Goal: Task Accomplishment & Management: Manage account settings

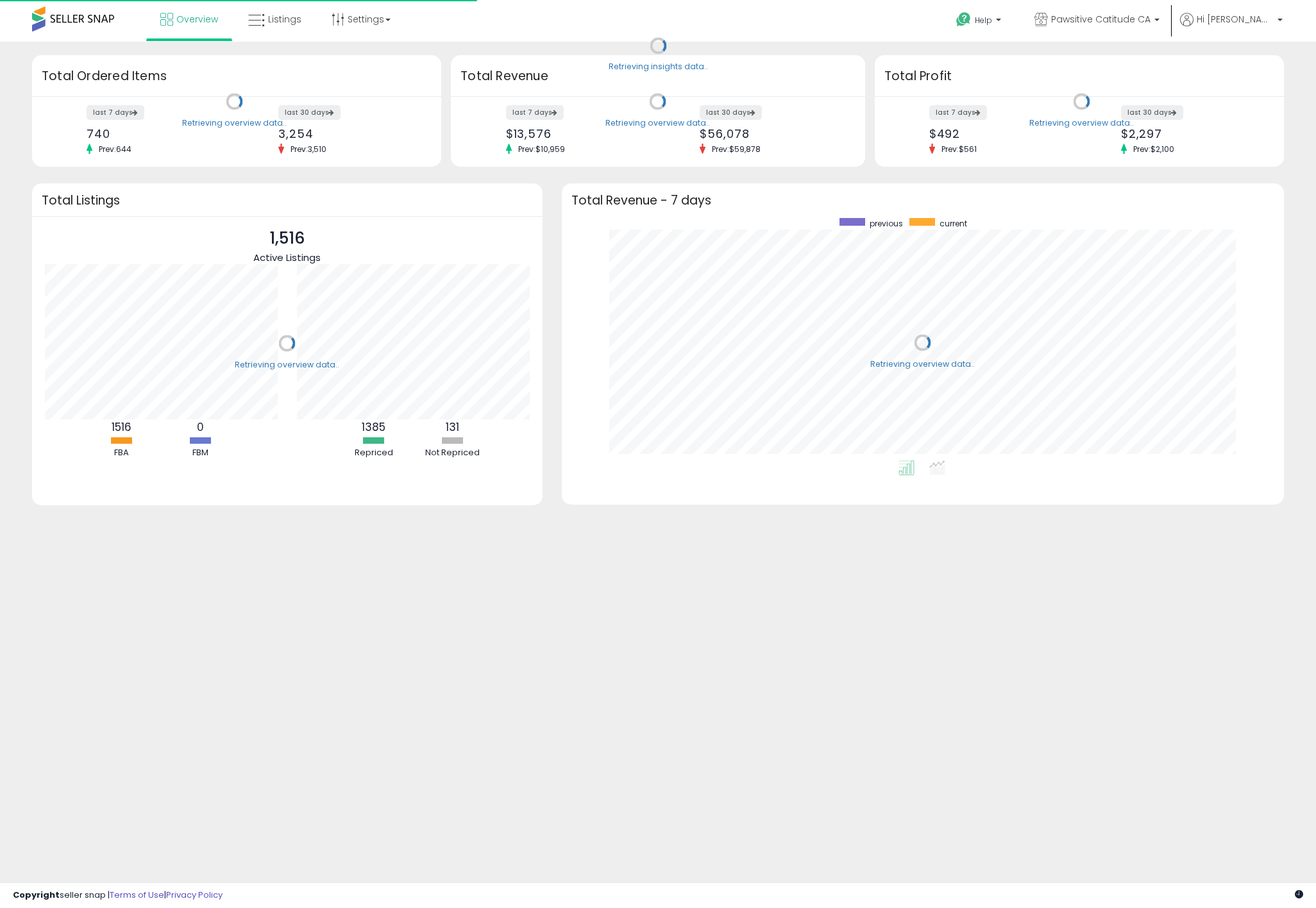
scroll to position [243, 697]
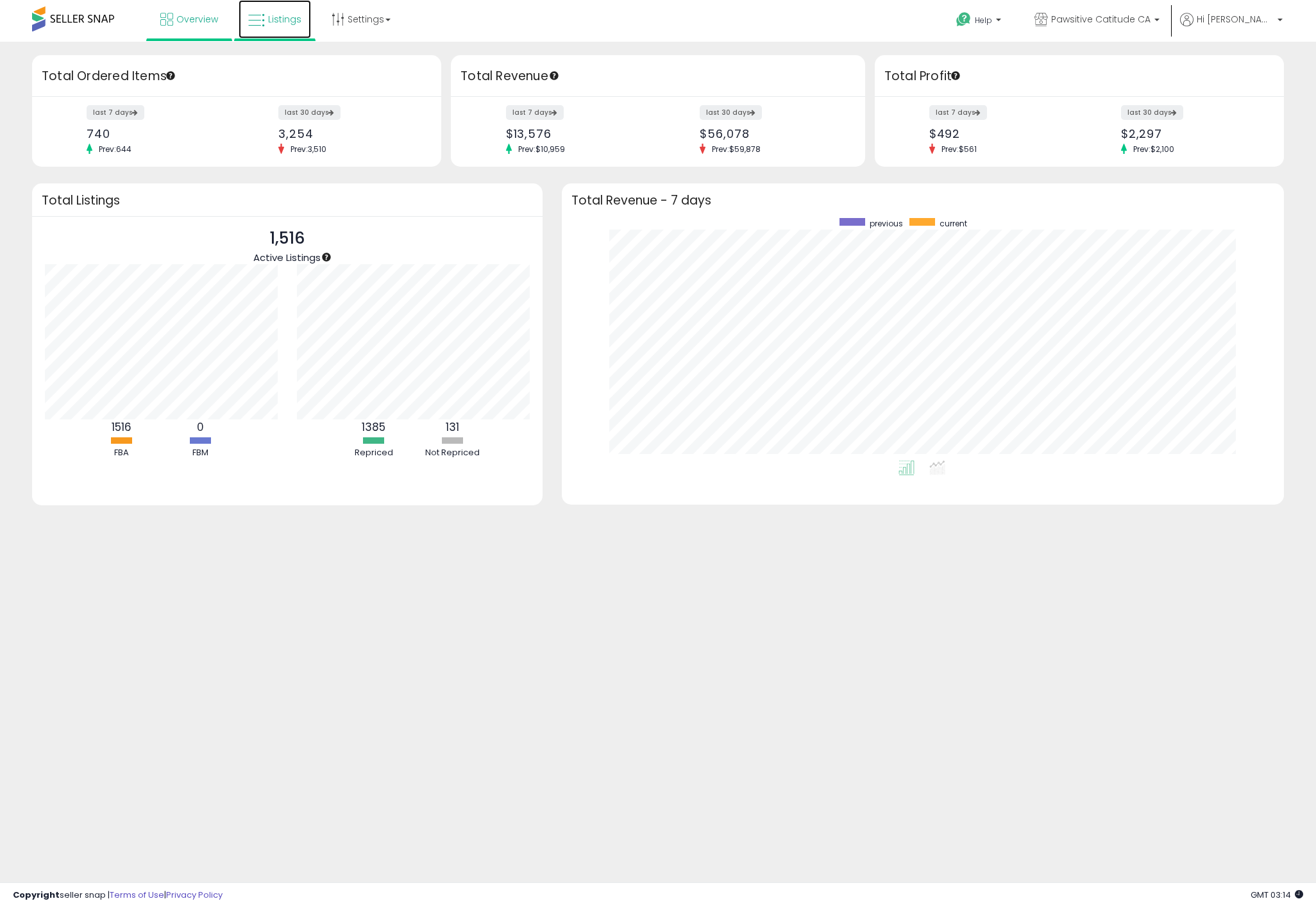
click at [295, 16] on span "Listings" at bounding box center [284, 20] width 33 height 13
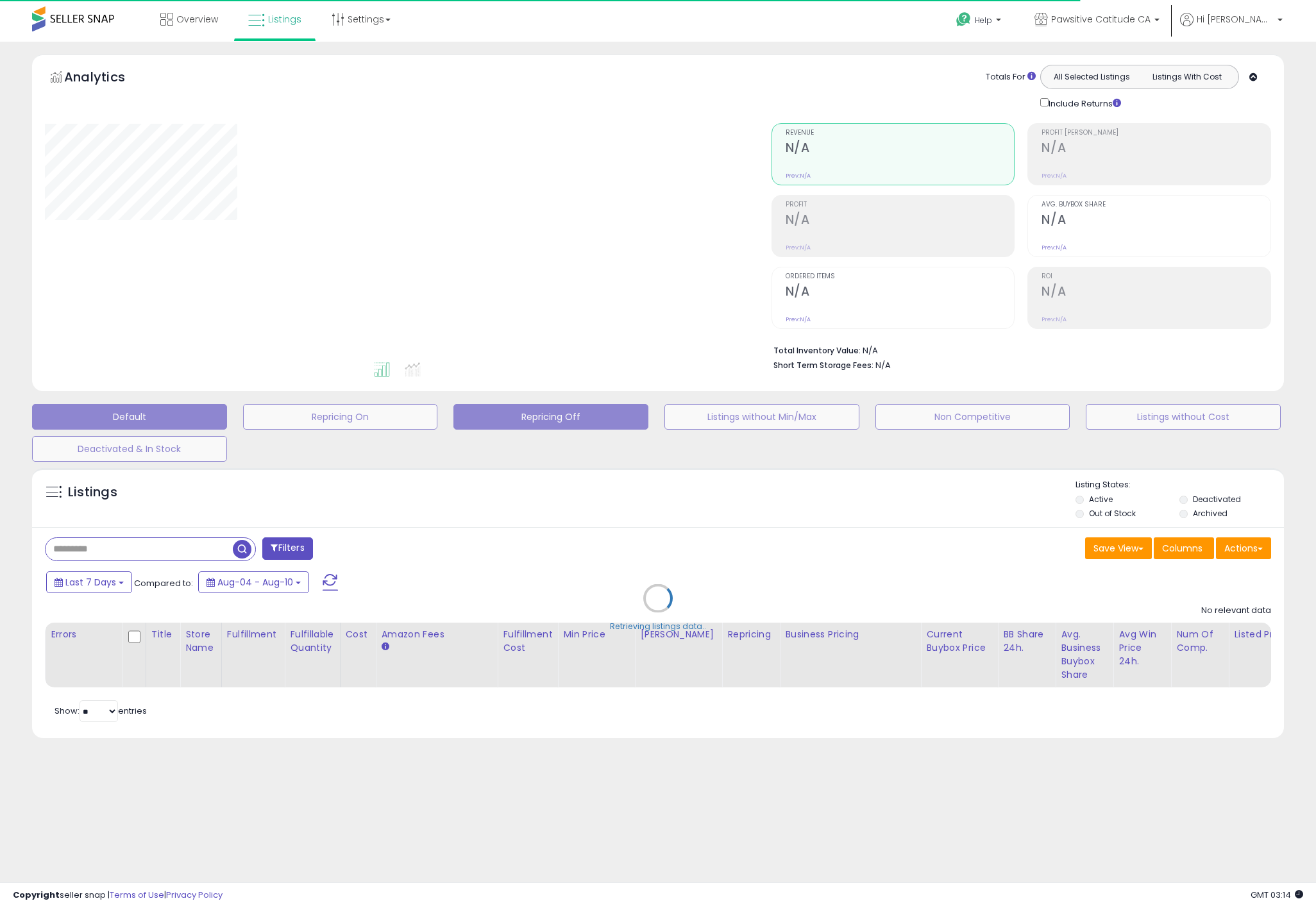
click at [438, 414] on button "Repricing Off" at bounding box center [341, 416] width 195 height 25
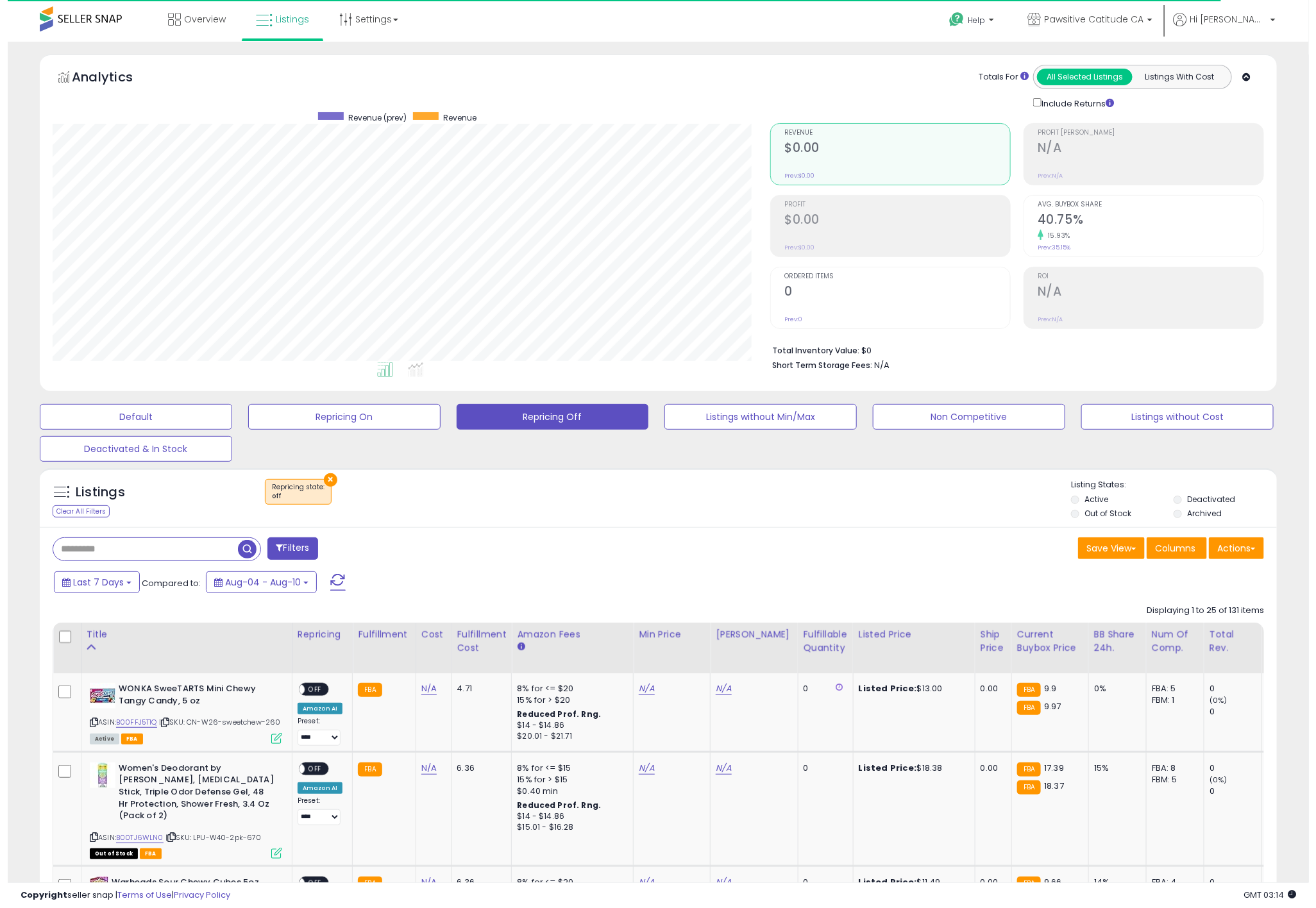
scroll to position [263, 718]
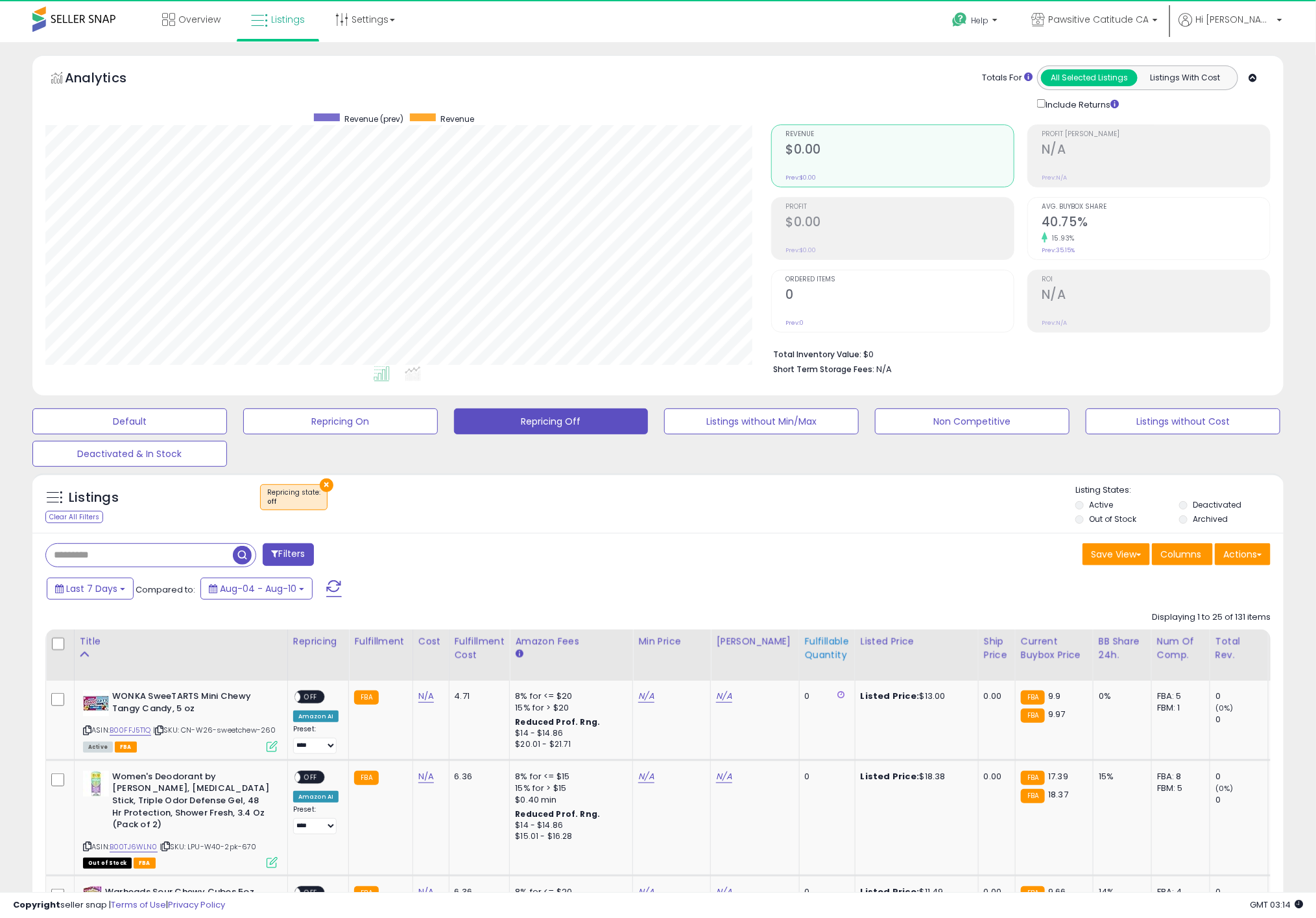
click at [808, 658] on div "Fulfillable Quantity" at bounding box center [827, 648] width 45 height 27
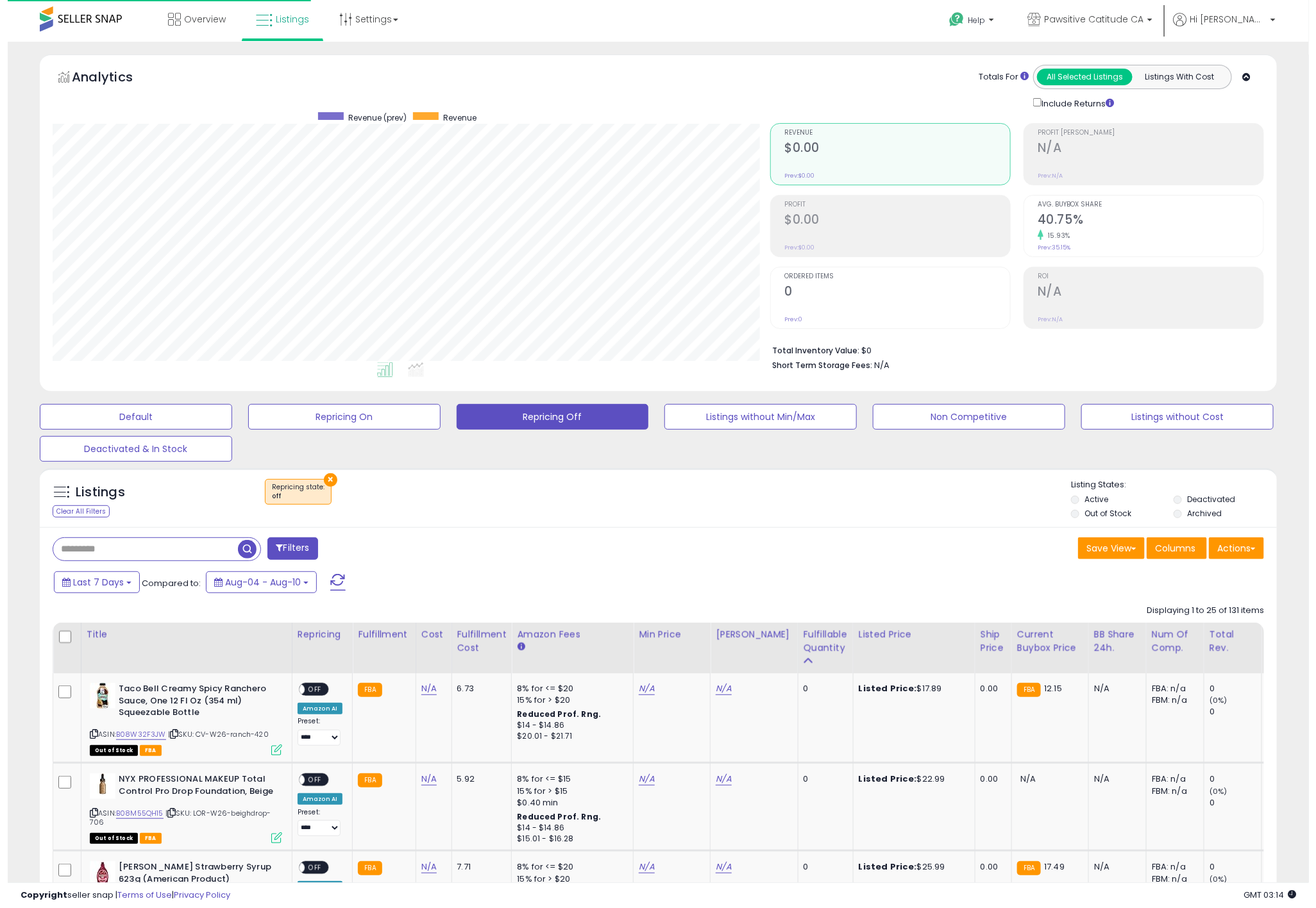
scroll to position [641064, 640696]
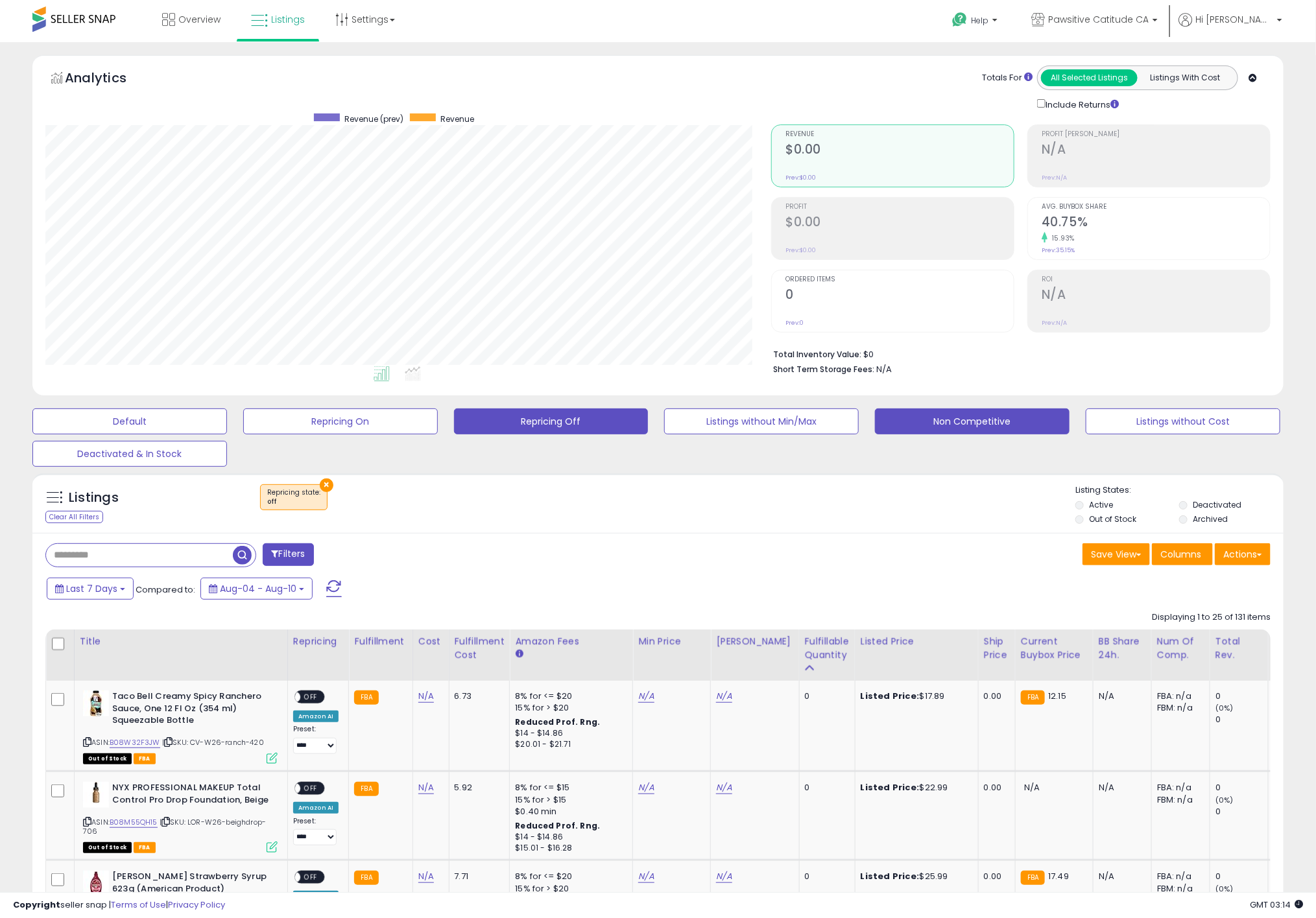
click at [227, 409] on button "Non Competitive" at bounding box center [130, 421] width 195 height 26
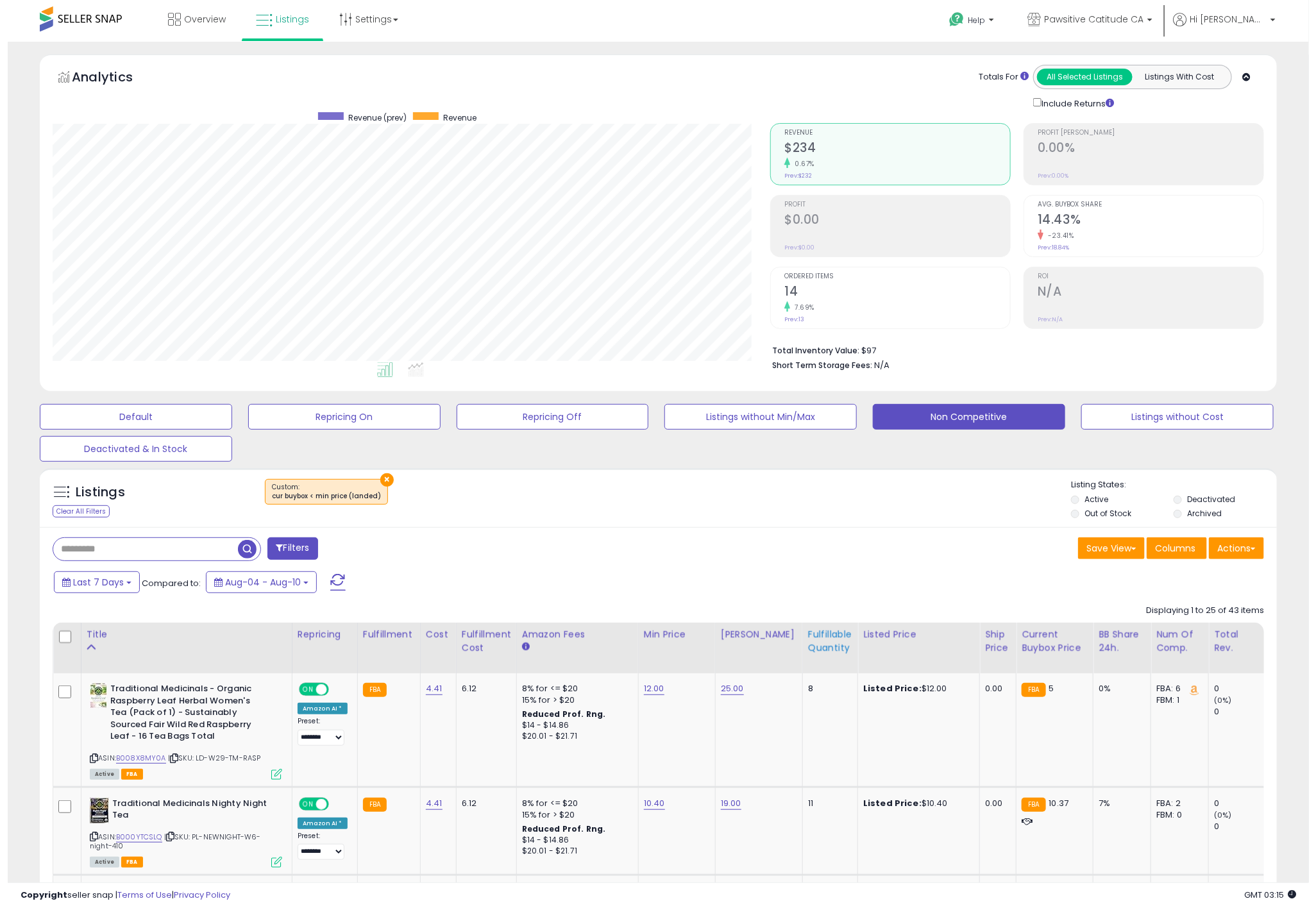
scroll to position [263, 718]
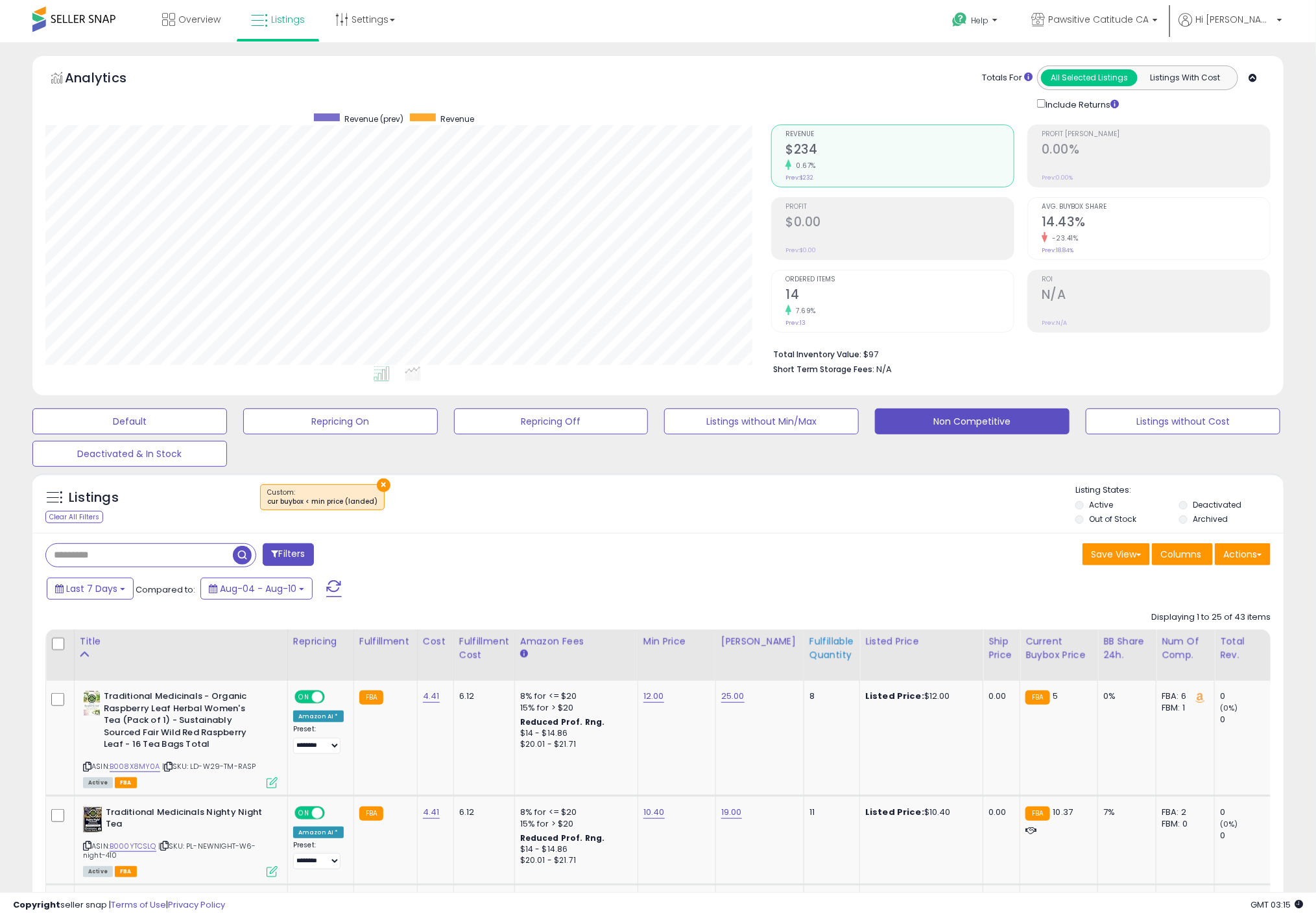
click at [819, 650] on div "Fulfillable Quantity" at bounding box center [832, 648] width 45 height 27
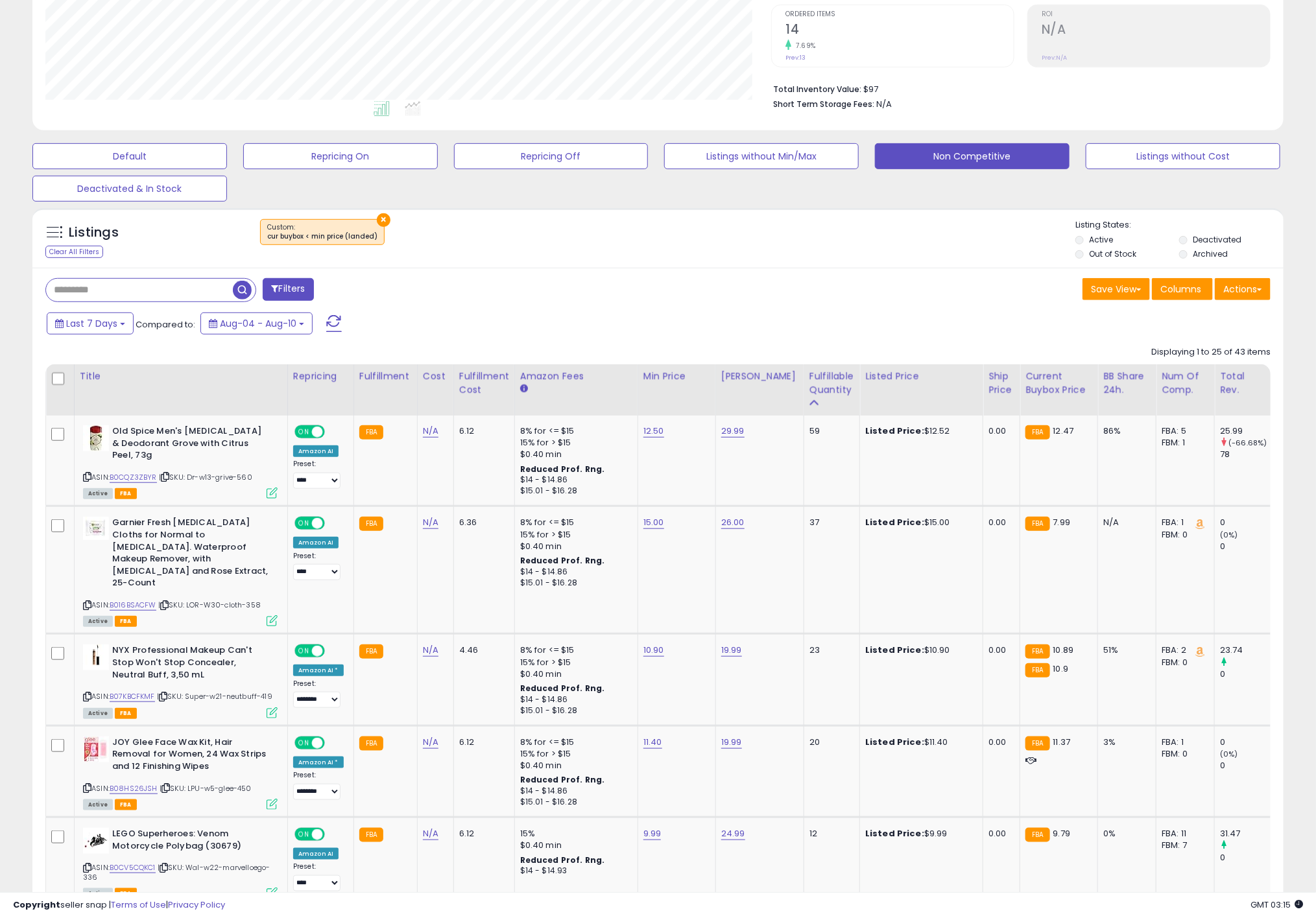
scroll to position [292, 0]
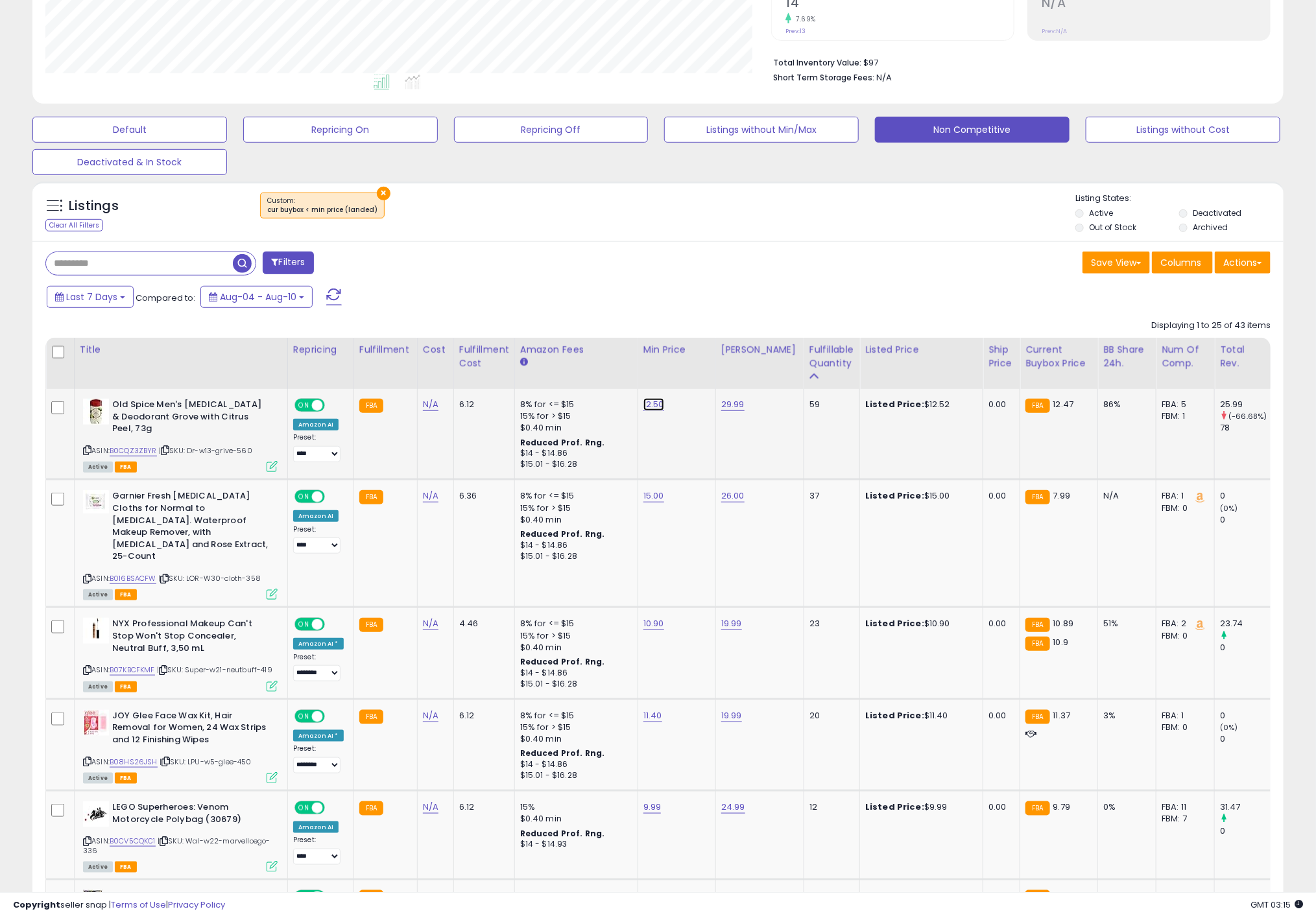
click at [643, 407] on link "12.50" at bounding box center [654, 404] width 21 height 13
drag, startPoint x: 604, startPoint y: 374, endPoint x: 408, endPoint y: 356, distance: 196.8
type input "*****"
click button "submit" at bounding box center [683, 371] width 22 height 20
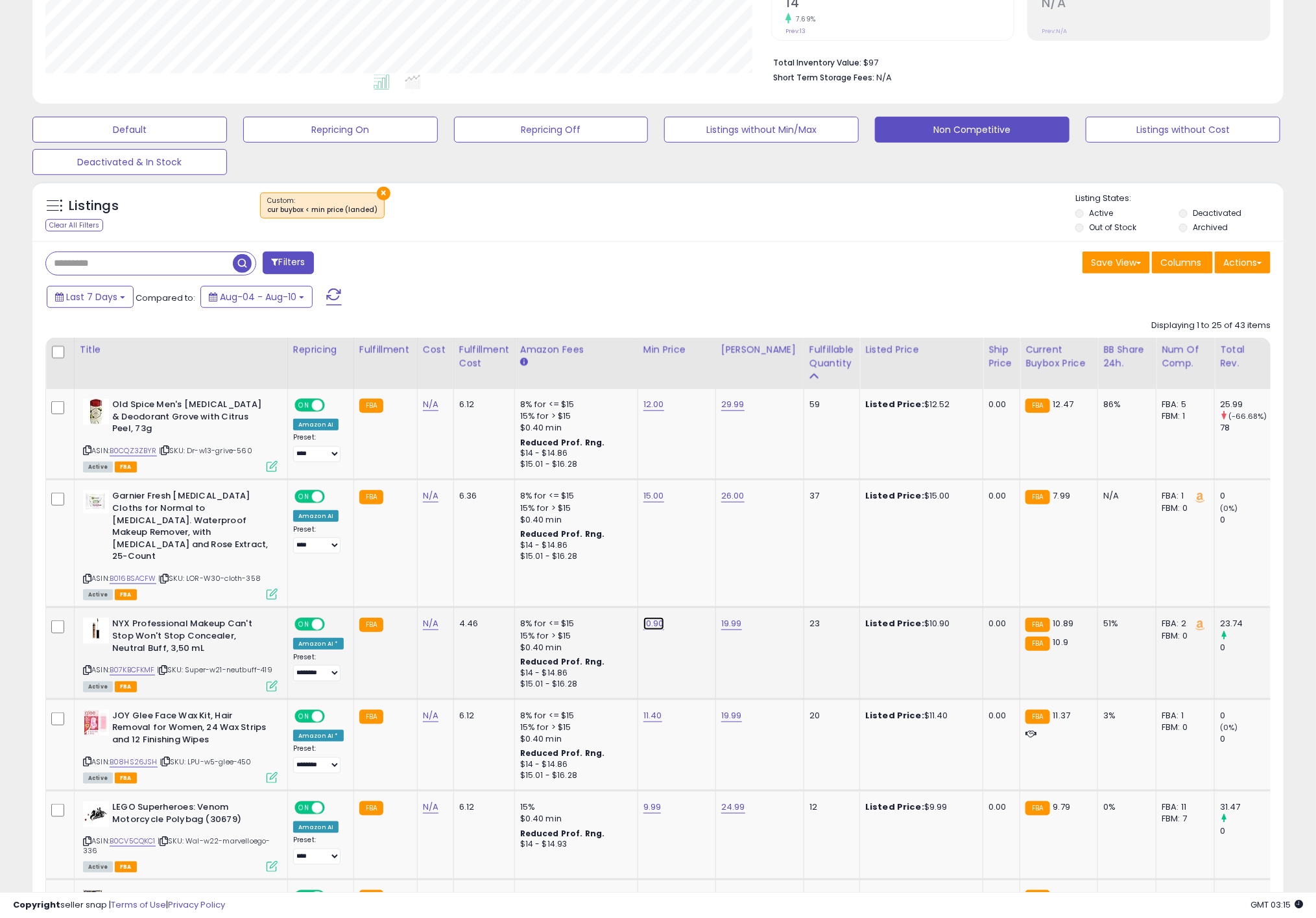
click at [648, 411] on link "10.90" at bounding box center [654, 404] width 21 height 13
type input "*****"
click button "submit" at bounding box center [683, 566] width 22 height 20
click at [646, 701] on td "11.40" at bounding box center [676, 744] width 78 height 91
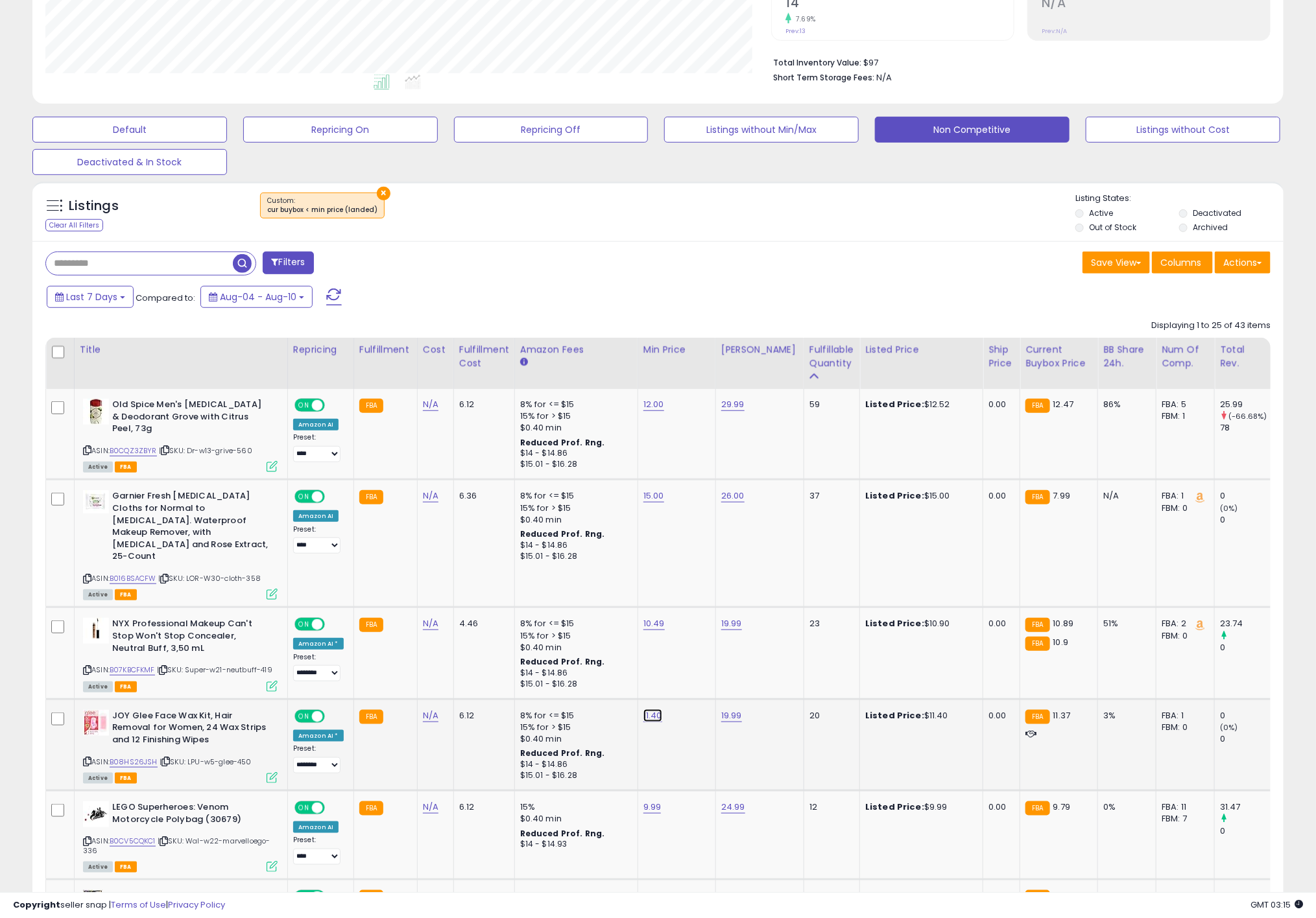
click at [646, 411] on link "11.40" at bounding box center [654, 404] width 21 height 13
drag, startPoint x: 640, startPoint y: 667, endPoint x: 524, endPoint y: 650, distance: 117.2
type input "*****"
click button "submit" at bounding box center [681, 658] width 22 height 20
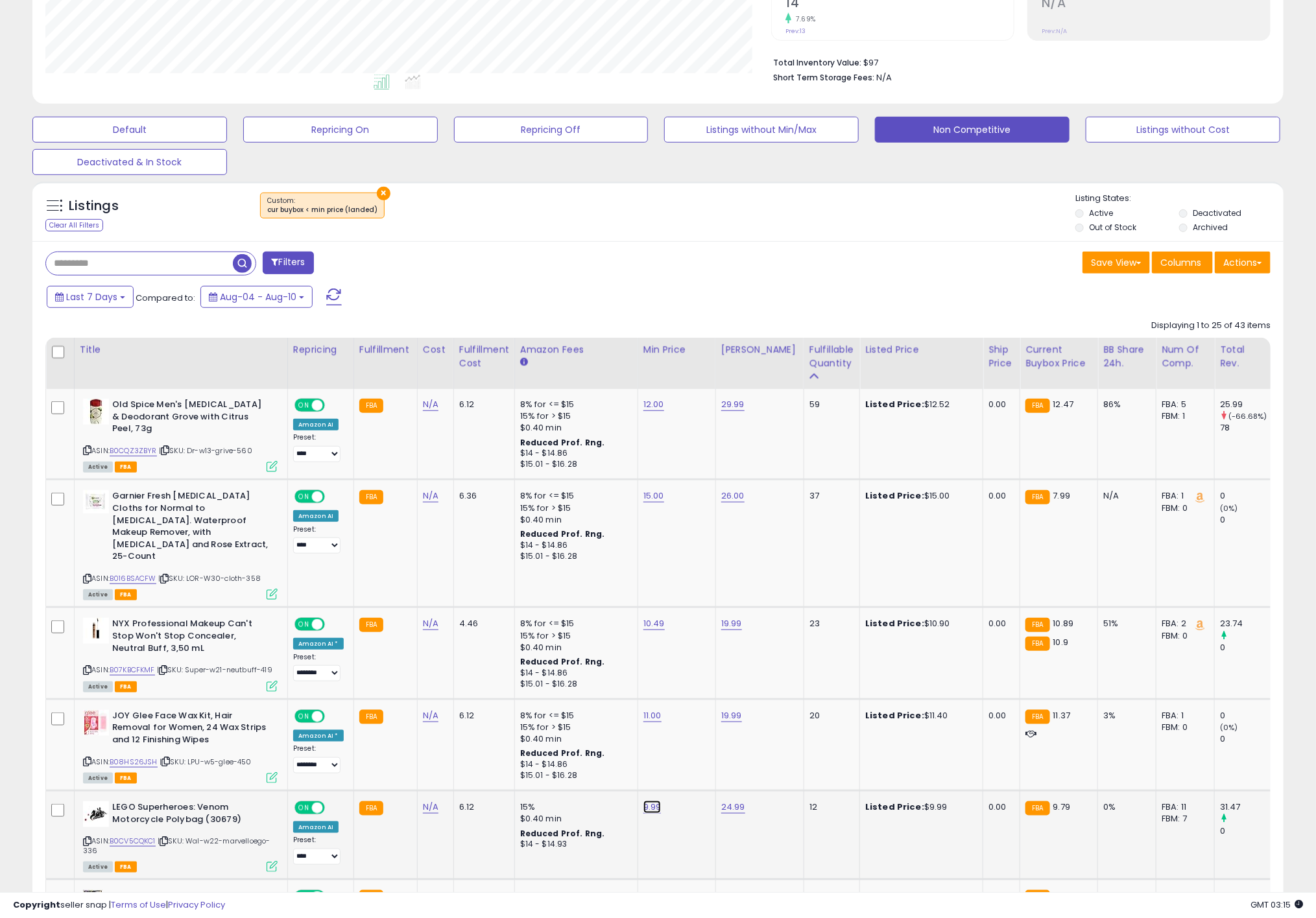
click at [648, 411] on link "9.99" at bounding box center [654, 404] width 21 height 13
click at [692, 752] on button "submit" at bounding box center [681, 750] width 22 height 20
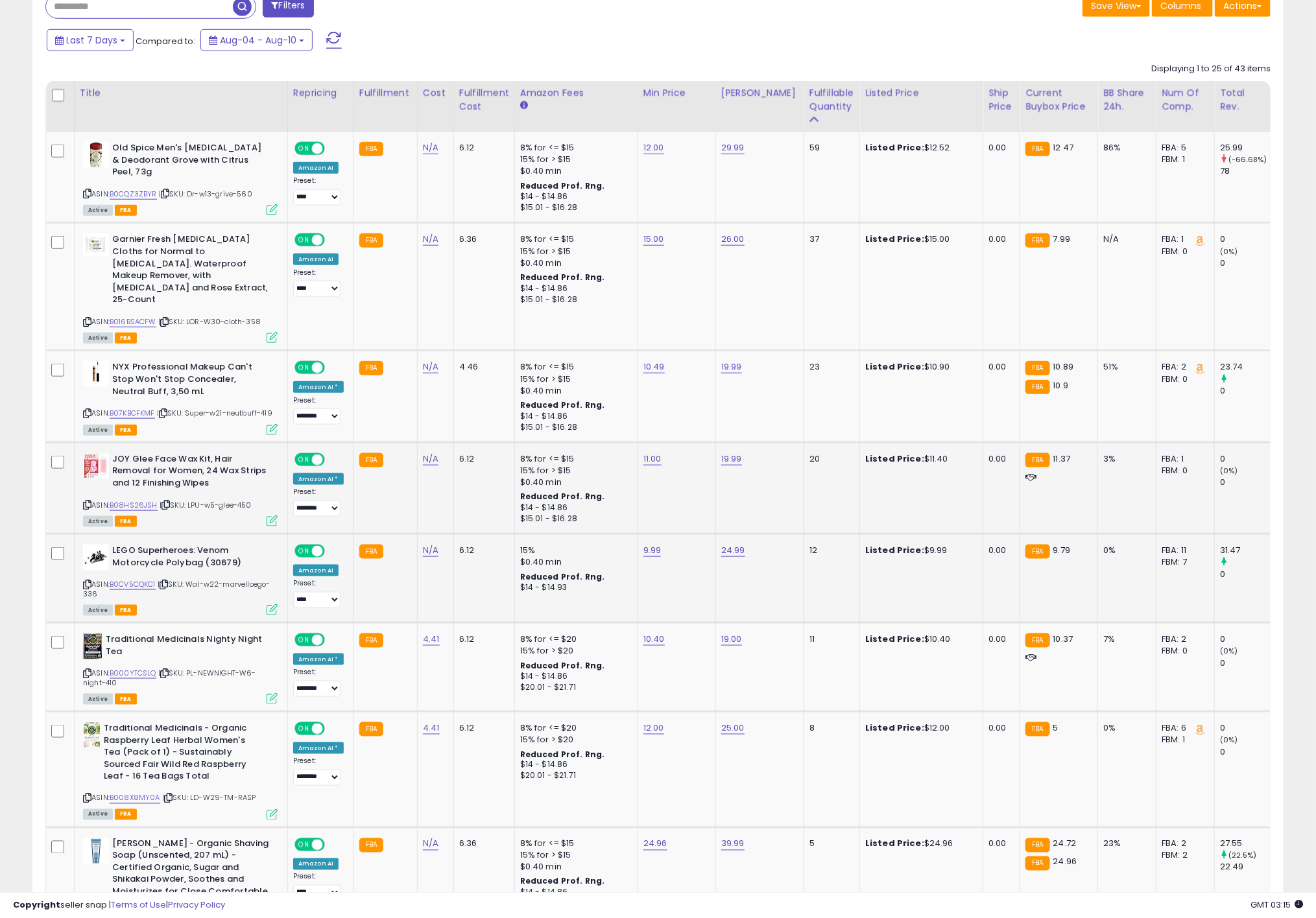
scroll to position [583, 0]
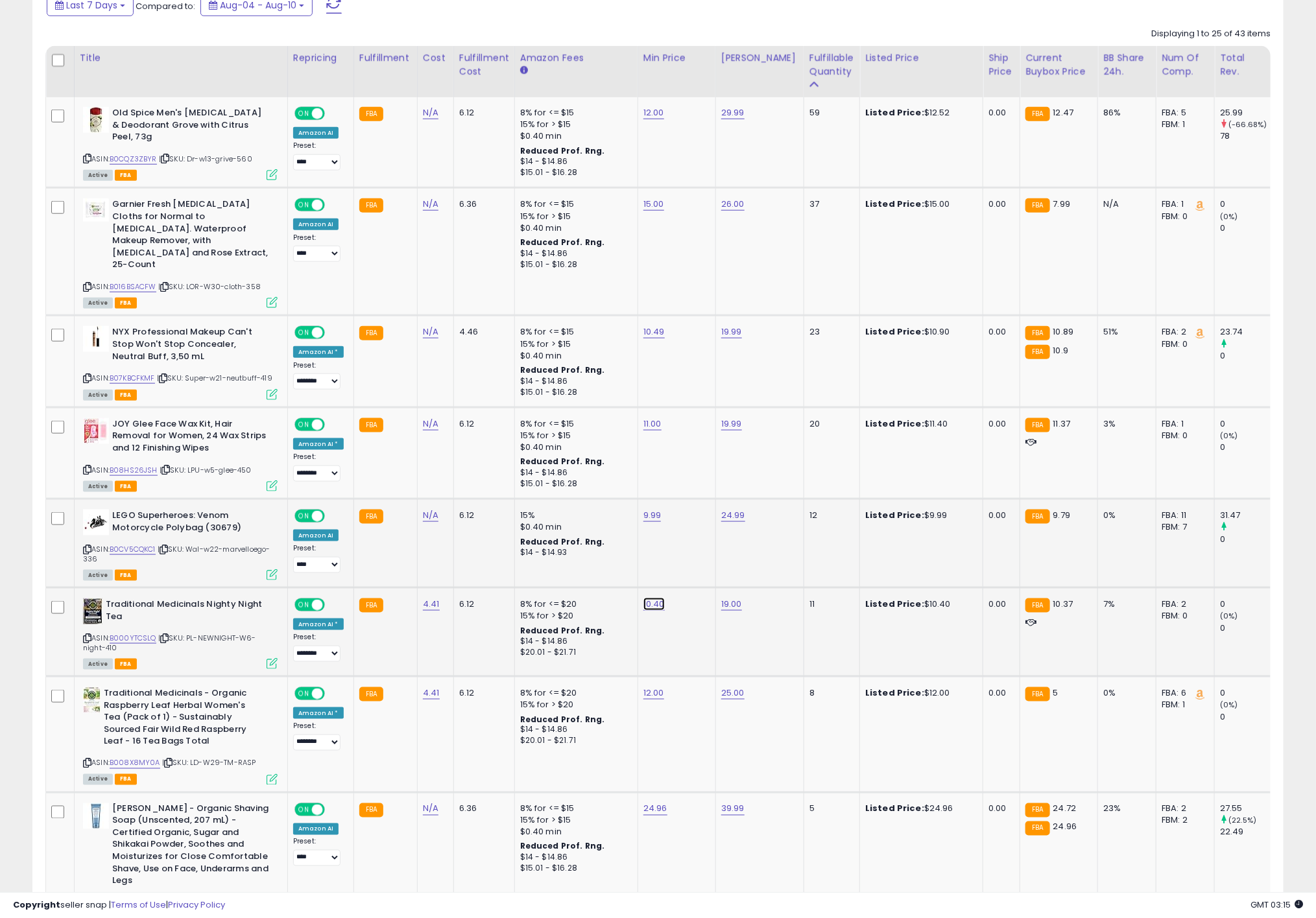
click at [648, 119] on link "10.40" at bounding box center [654, 113] width 21 height 13
drag, startPoint x: 630, startPoint y: 549, endPoint x: 526, endPoint y: 544, distance: 104.1
type input "*****"
click button "submit" at bounding box center [683, 546] width 22 height 20
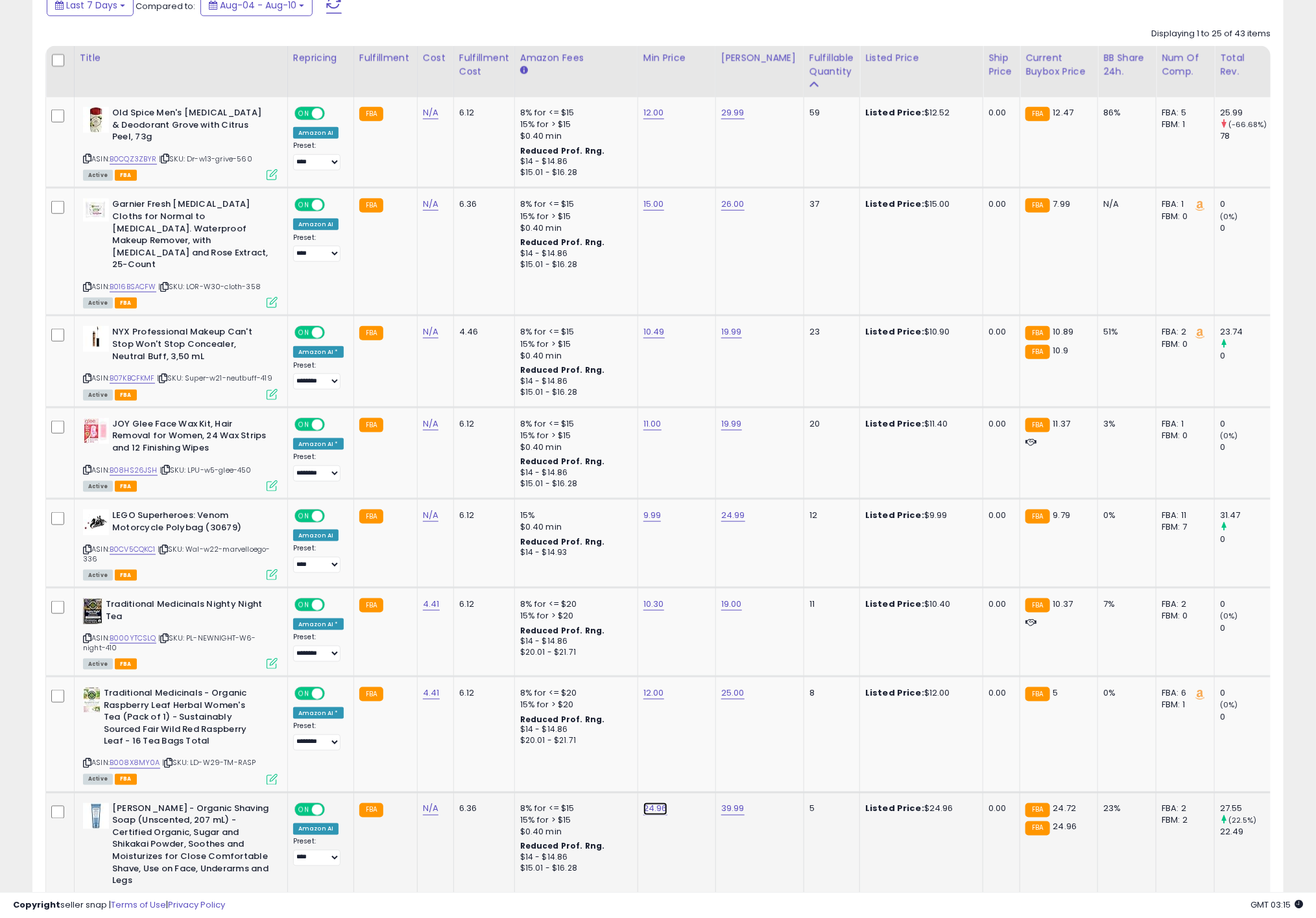
click at [652, 119] on link "24.96" at bounding box center [654, 113] width 21 height 13
drag, startPoint x: 601, startPoint y: 747, endPoint x: 506, endPoint y: 736, distance: 95.6
type input "*****"
click button "submit" at bounding box center [683, 751] width 22 height 20
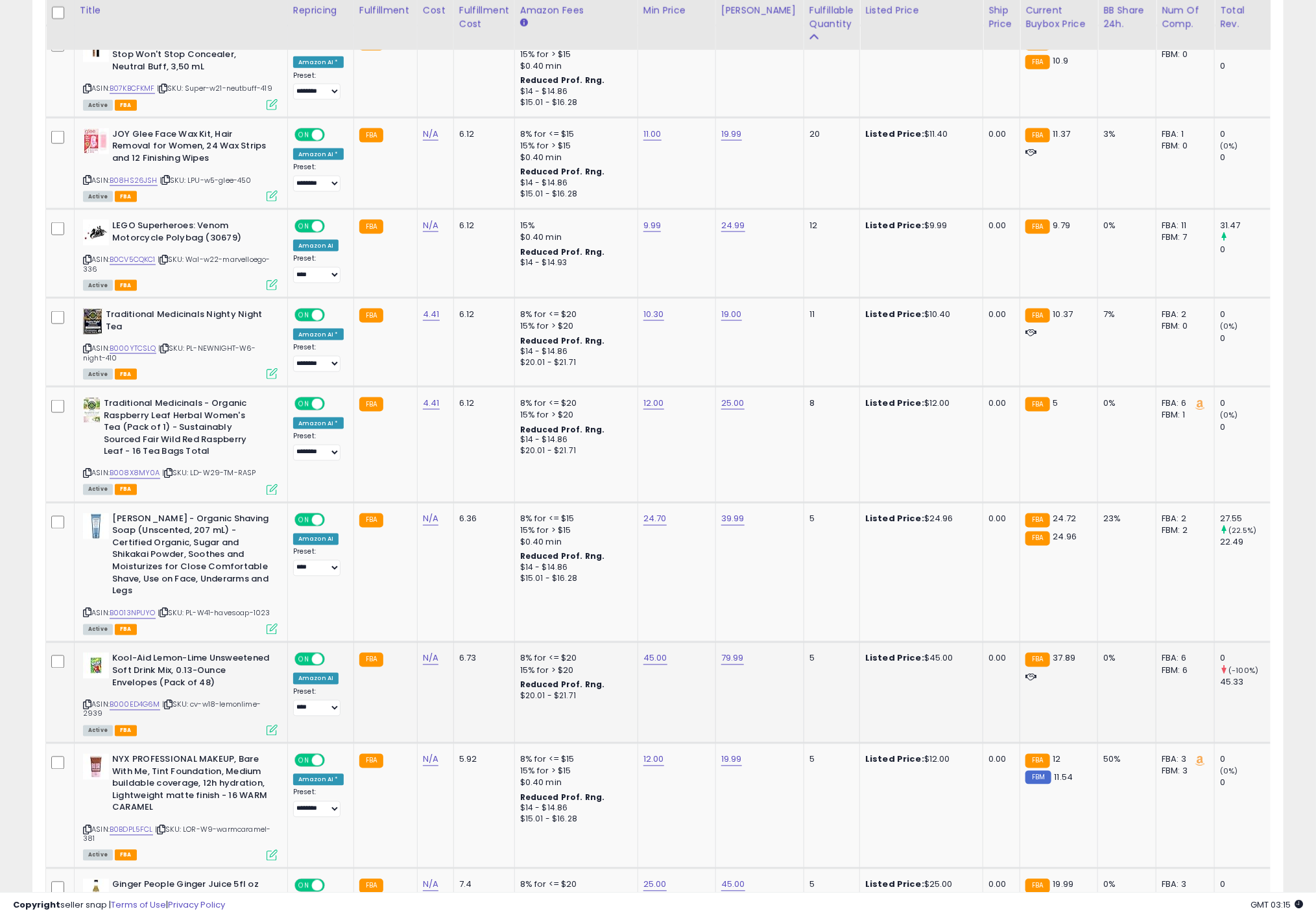
scroll to position [875, 0]
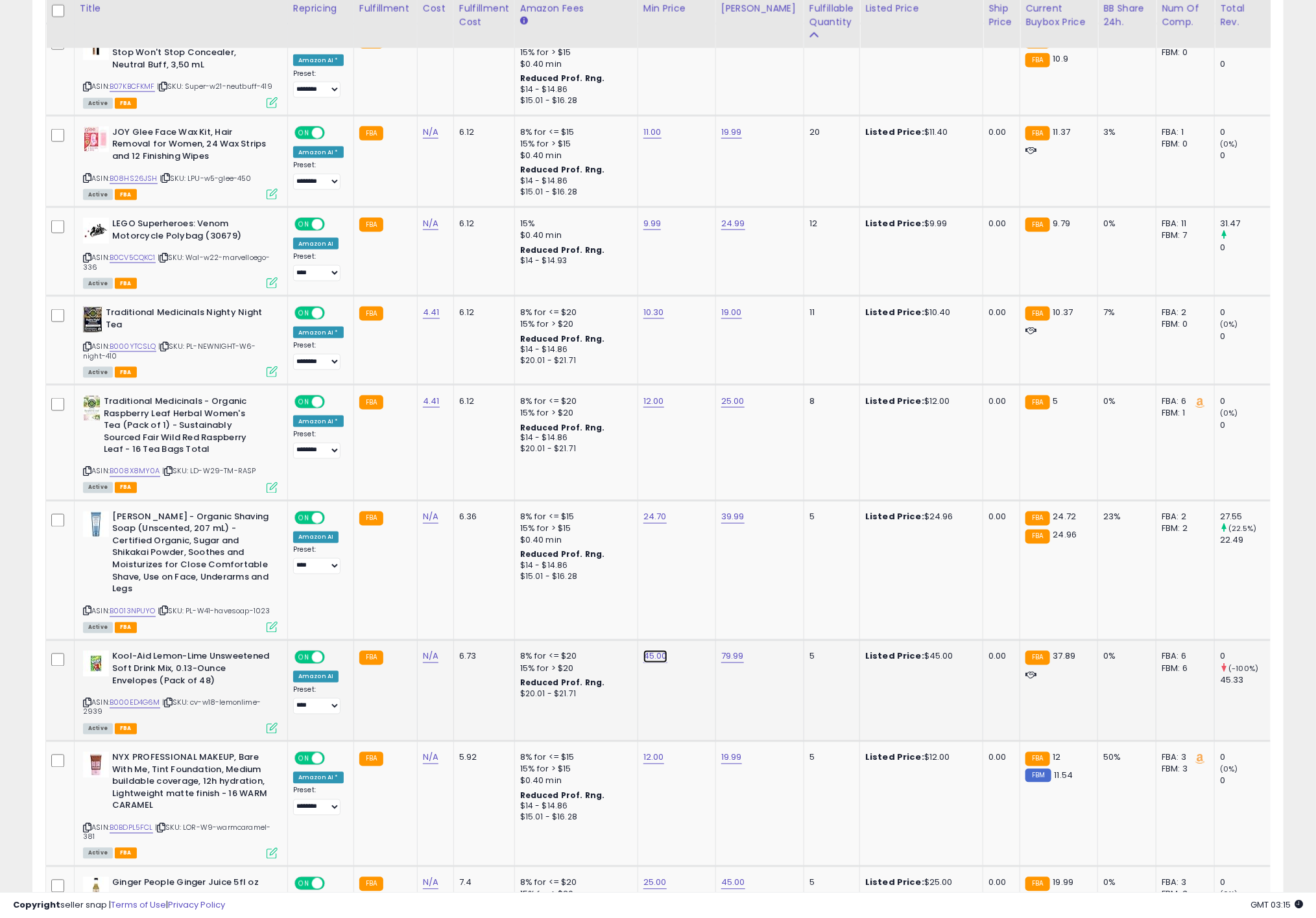
drag, startPoint x: 602, startPoint y: 598, endPoint x: 498, endPoint y: 598, distance: 104.0
type input "*****"
click button "submit" at bounding box center [683, 599] width 22 height 20
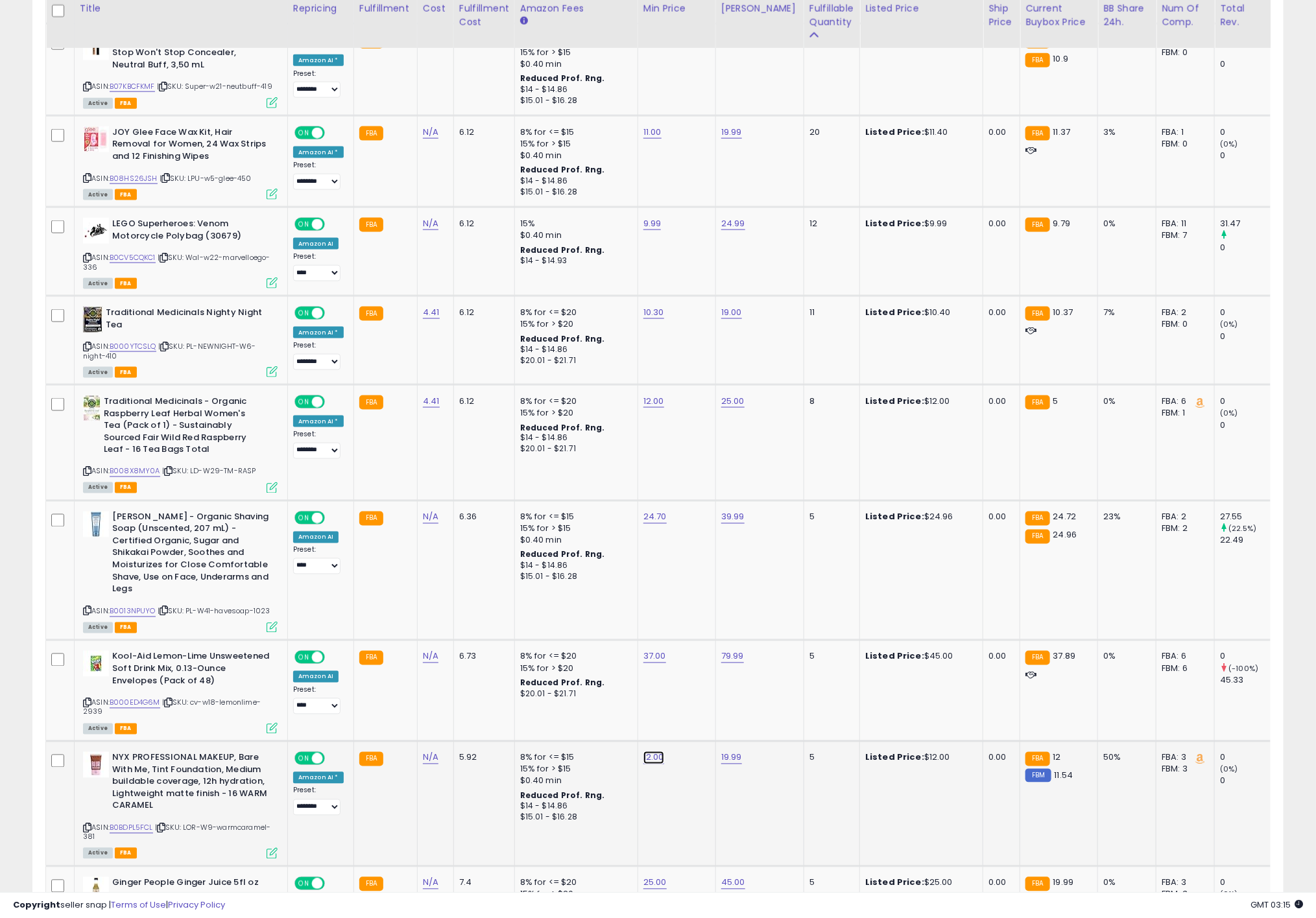
drag, startPoint x: 613, startPoint y: 708, endPoint x: 477, endPoint y: 697, distance: 136.4
type input "*****"
click button "submit" at bounding box center [683, 700] width 22 height 20
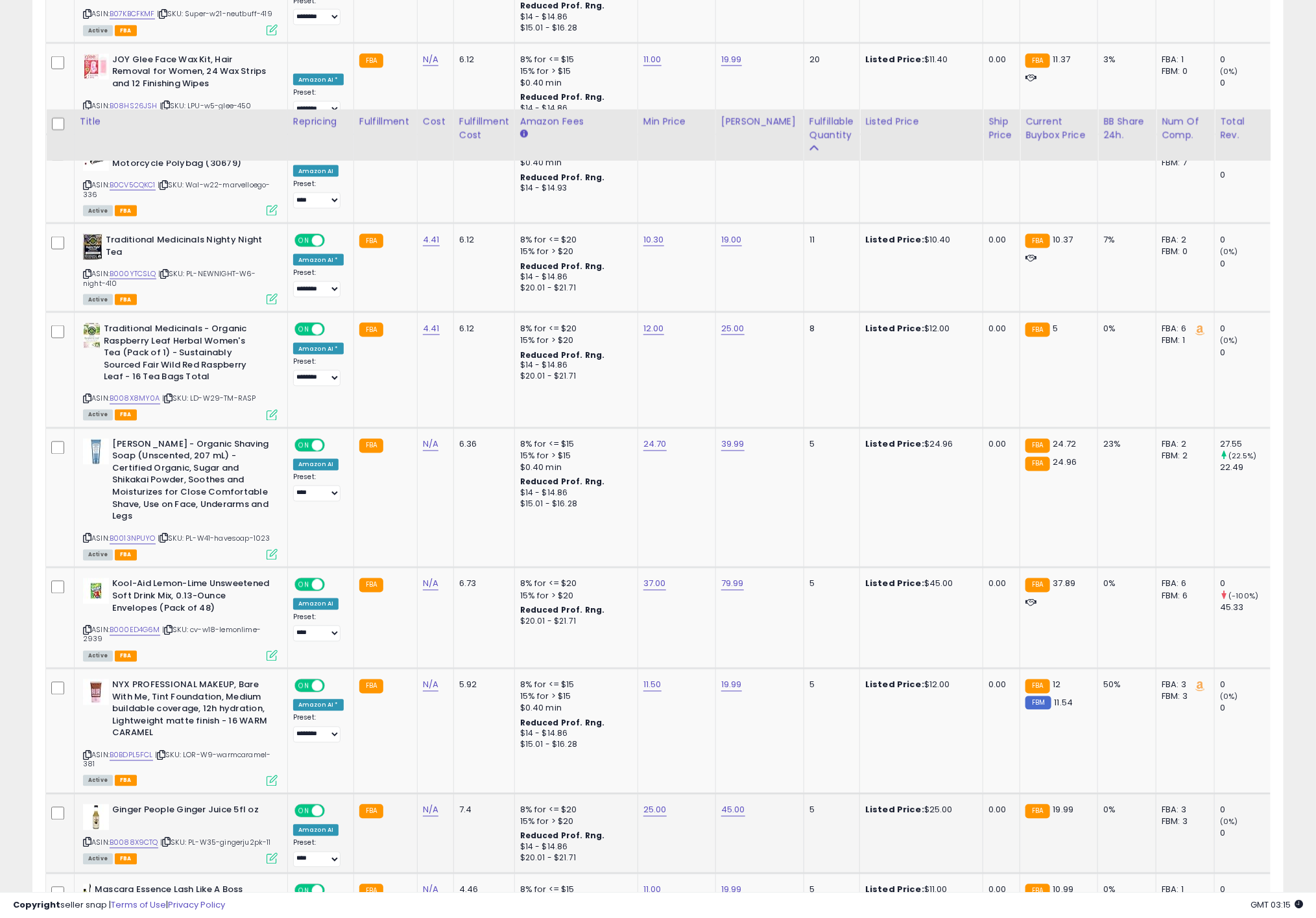
scroll to position [1070, 0]
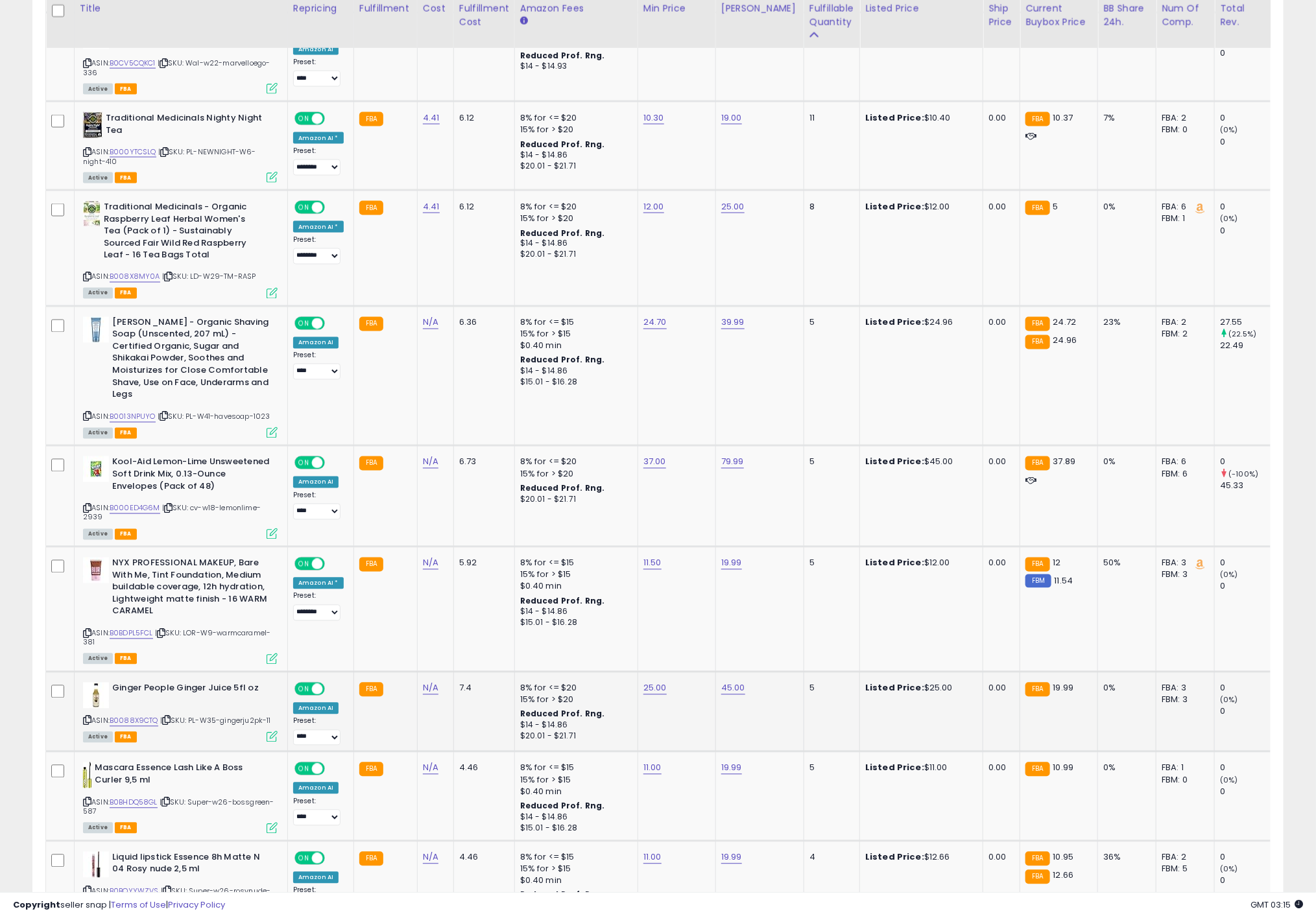
click at [656, 675] on td "25.00" at bounding box center [676, 712] width 78 height 80
drag, startPoint x: 636, startPoint y: 632, endPoint x: 426, endPoint y: 629, distance: 210.0
click at [426, 629] on tbody "Old Spice Men's [MEDICAL_DATA] & Deodorant Grove with Citrus Peel, 73g ASIN: B0…" at bounding box center [977, 900] width 1863 height 2579
type input "*****"
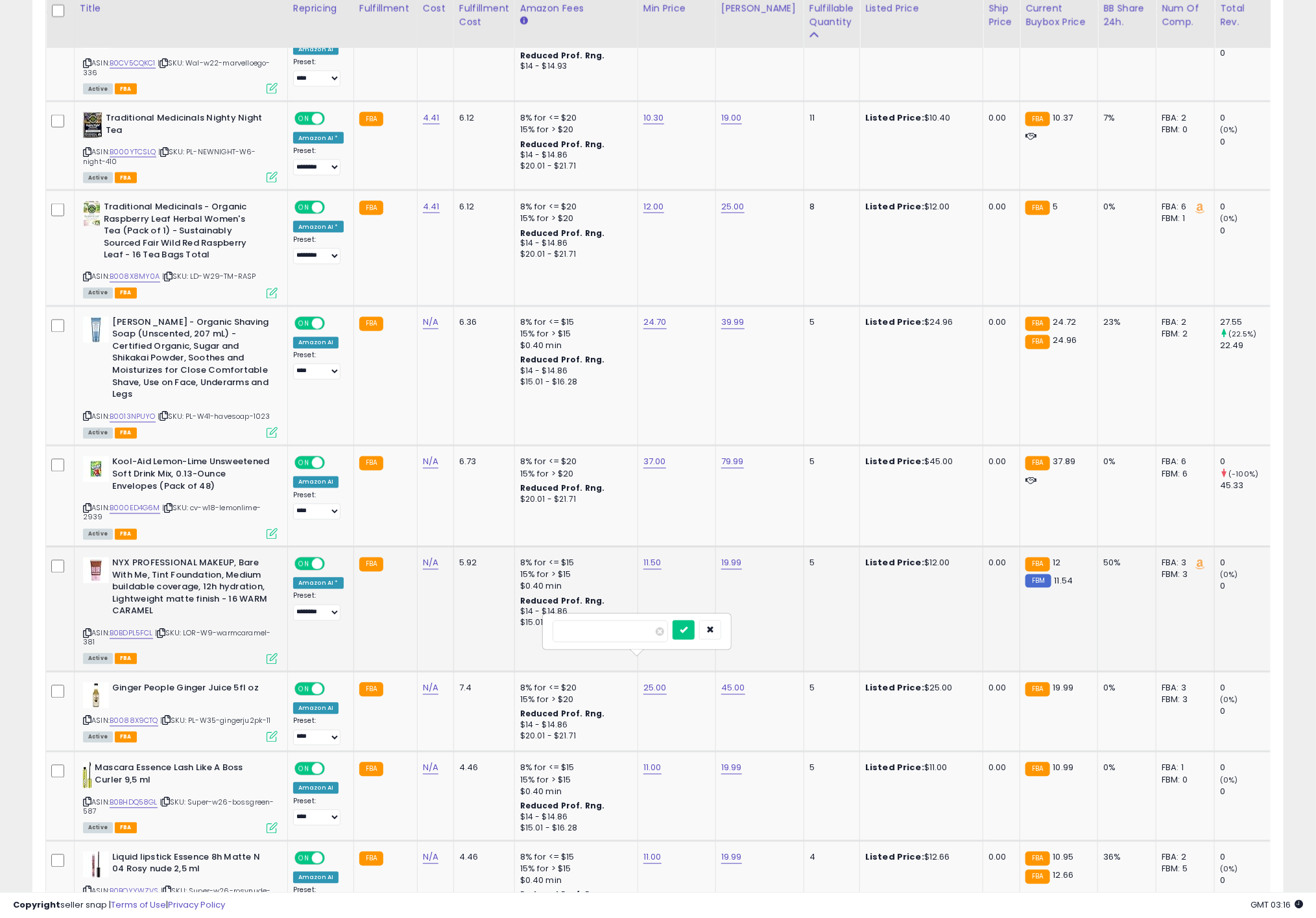
click button "submit" at bounding box center [683, 631] width 22 height 20
drag, startPoint x: 623, startPoint y: 716, endPoint x: 463, endPoint y: 698, distance: 161.0
click at [475, 706] on tbody "Old Spice Men's [MEDICAL_DATA] & Deodorant Grove with Citrus Peel, 73g ASIN: B0…" at bounding box center [977, 900] width 1863 height 2579
type input "*****"
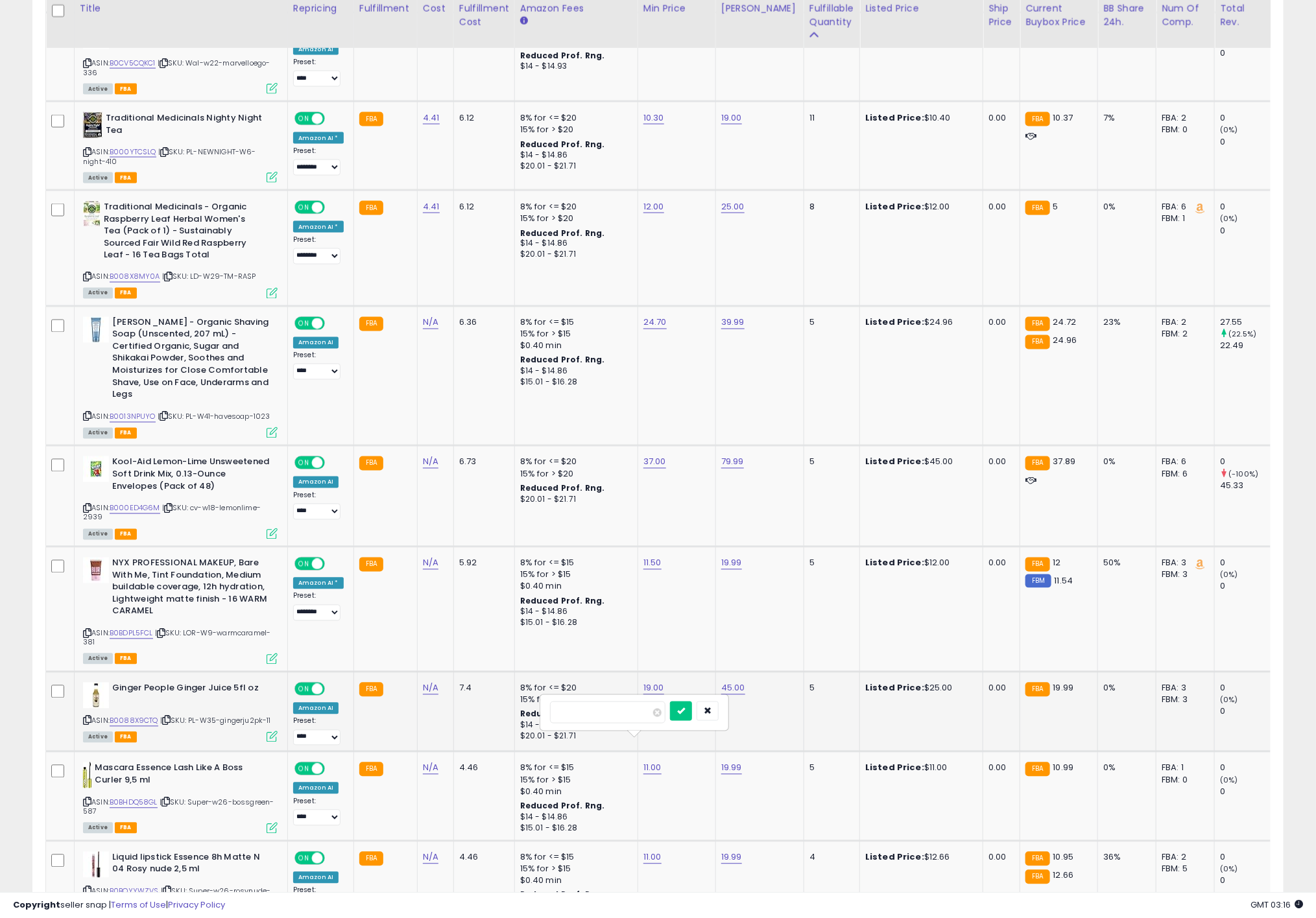
click button "submit" at bounding box center [681, 712] width 22 height 20
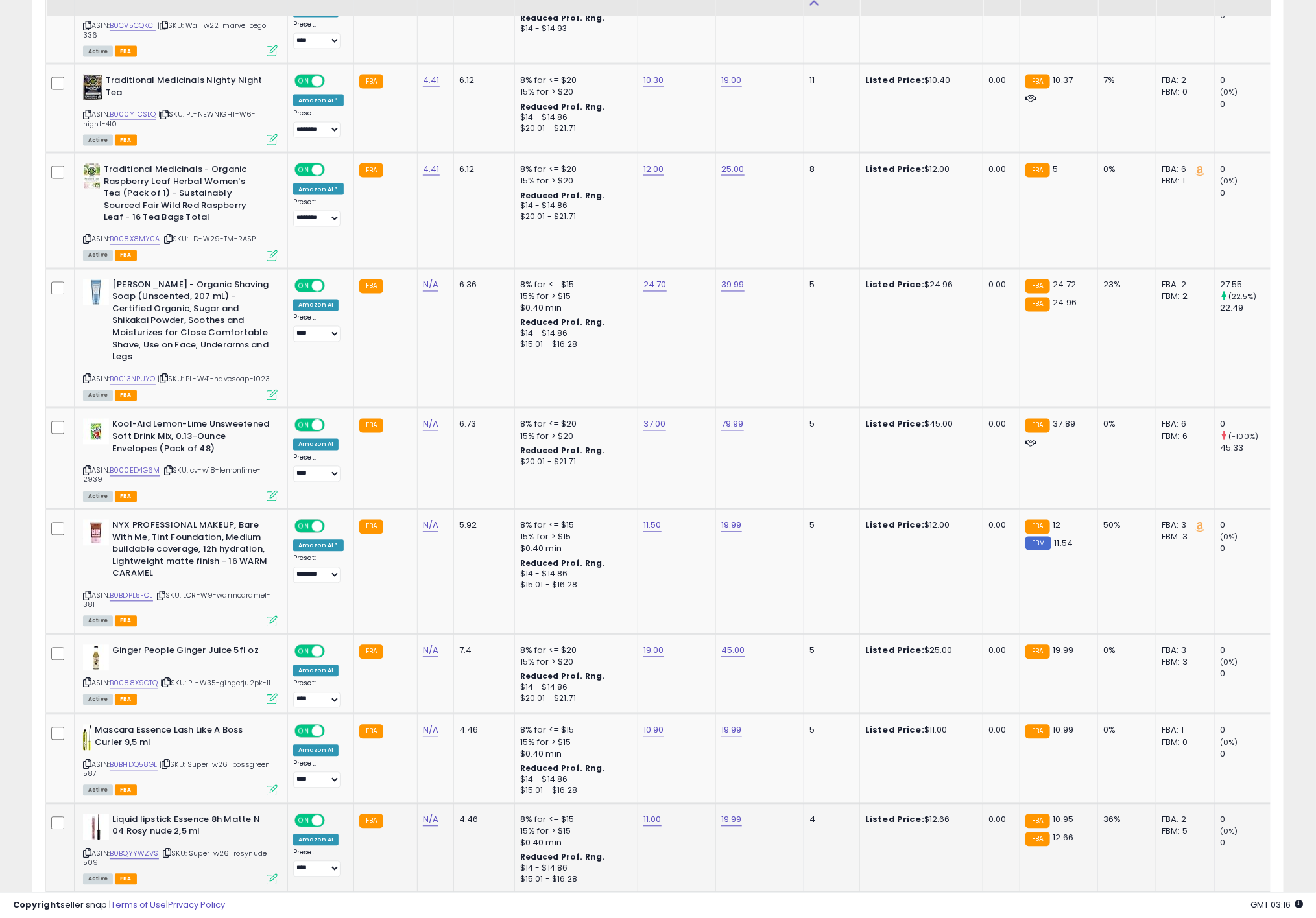
scroll to position [1167, 0]
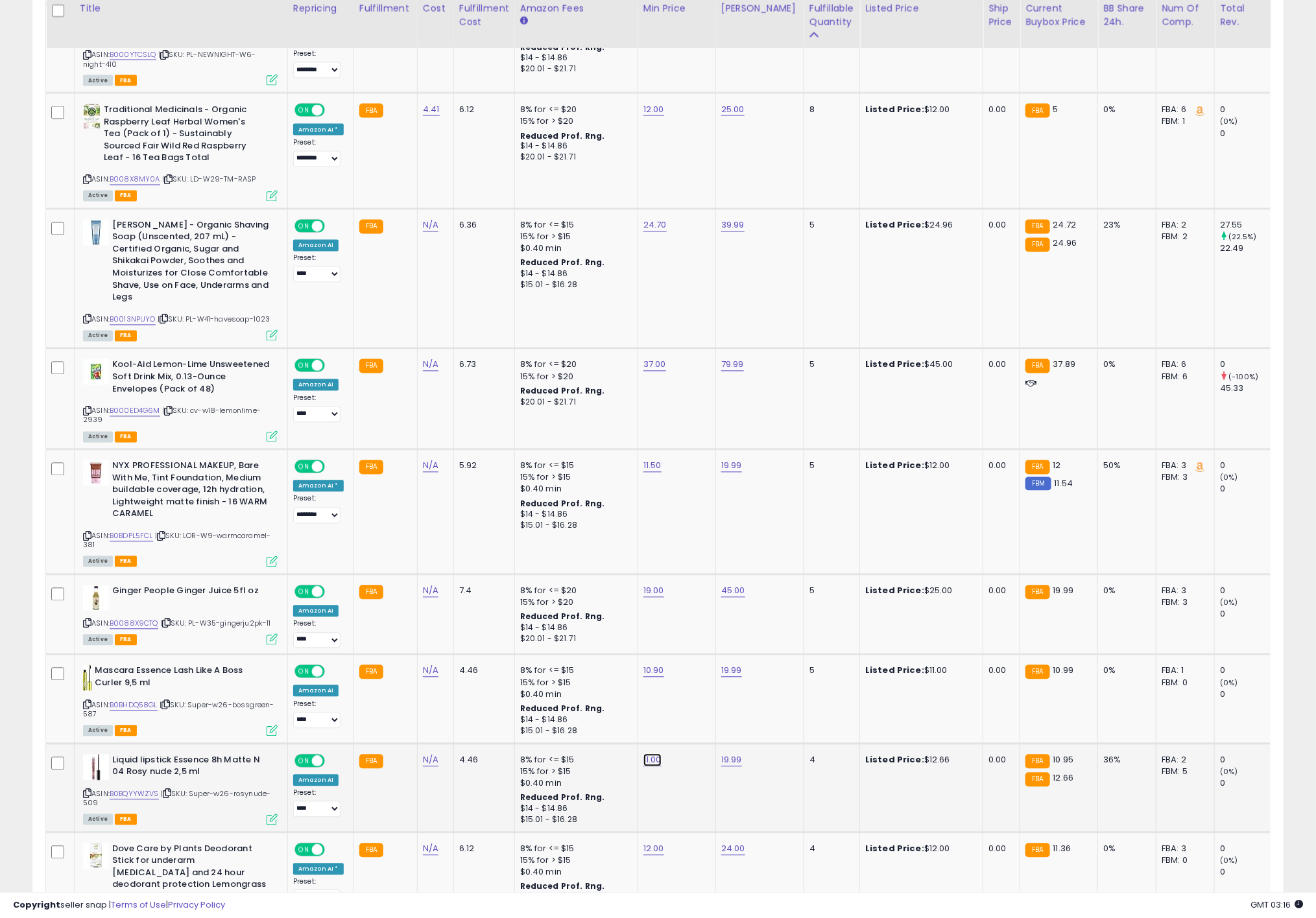
drag, startPoint x: 617, startPoint y: 711, endPoint x: 518, endPoint y: 704, distance: 99.2
click at [532, 709] on tbody "Old Spice Men's [MEDICAL_DATA] & Deodorant Grove with Citrus Peel, 73g ASIN: B0…" at bounding box center [977, 803] width 1863 height 2579
type input "******"
click button "submit" at bounding box center [681, 703] width 22 height 20
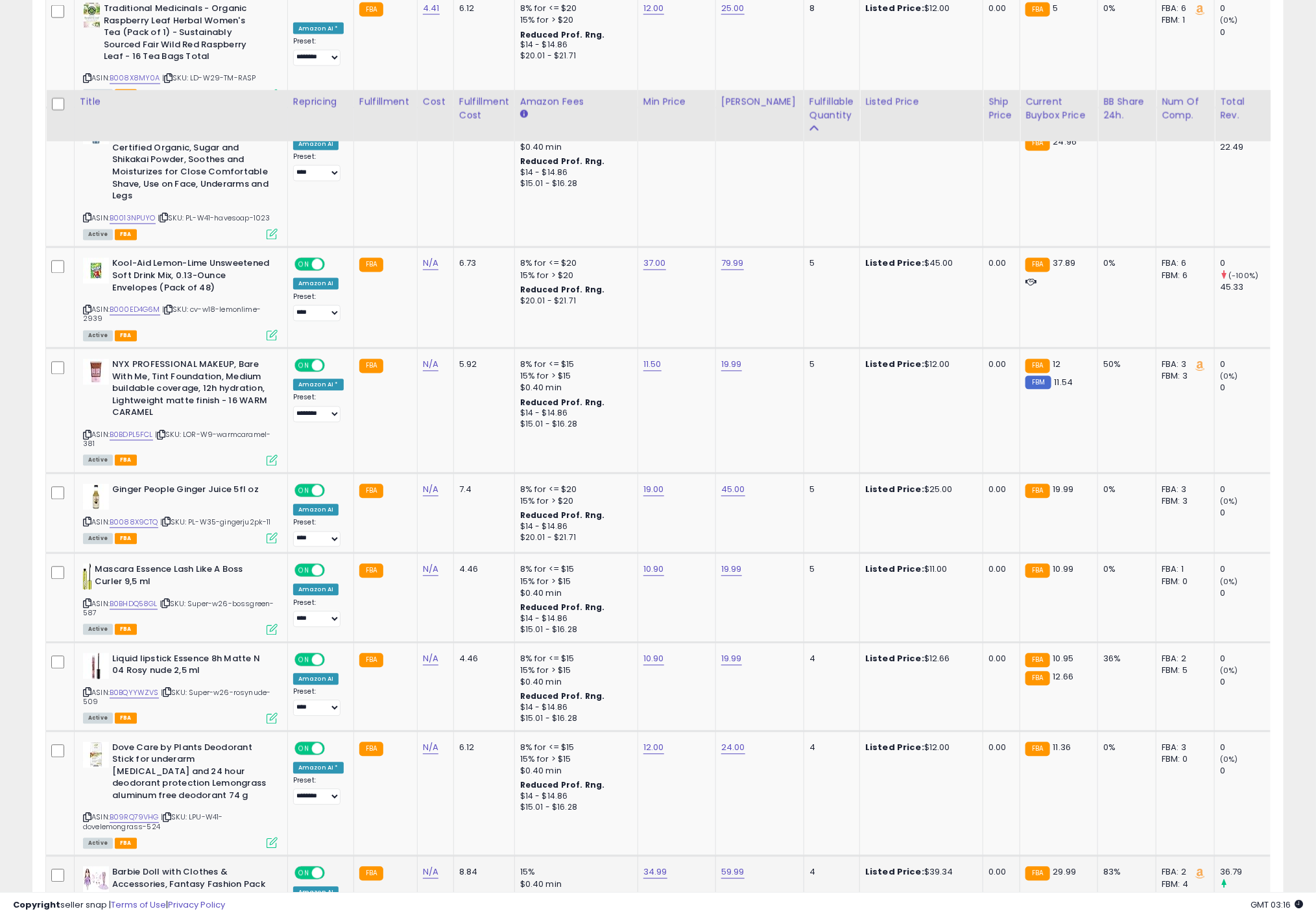
scroll to position [1362, 0]
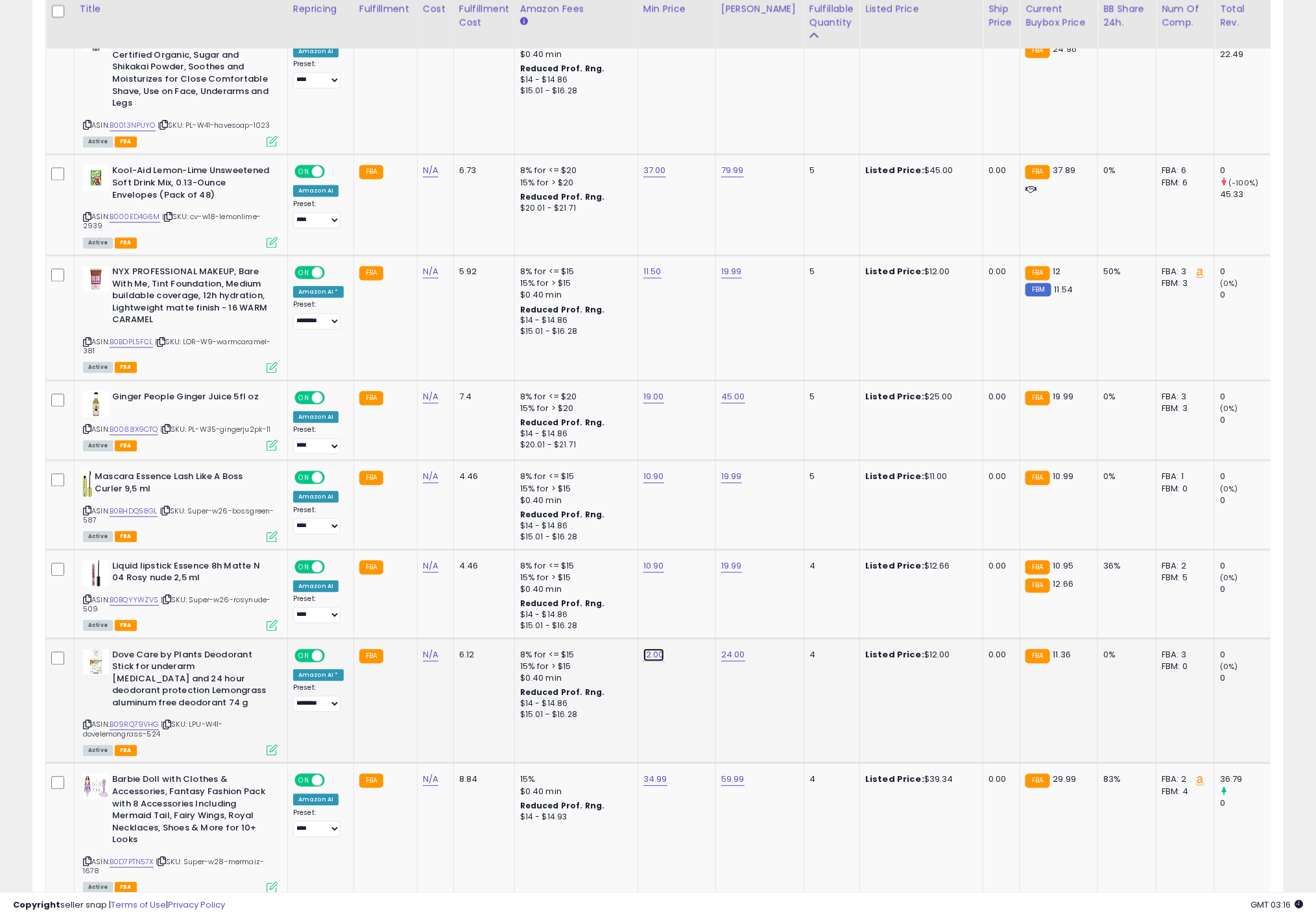
drag, startPoint x: 611, startPoint y: 598, endPoint x: 494, endPoint y: 603, distance: 117.1
click at [510, 603] on tbody "Old Spice Men's [MEDICAL_DATA] & Deodorant Grove with Citrus Peel, 73g ASIN: B0…" at bounding box center [977, 609] width 1863 height 2579
type input "*****"
click button "submit" at bounding box center [683, 597] width 22 height 20
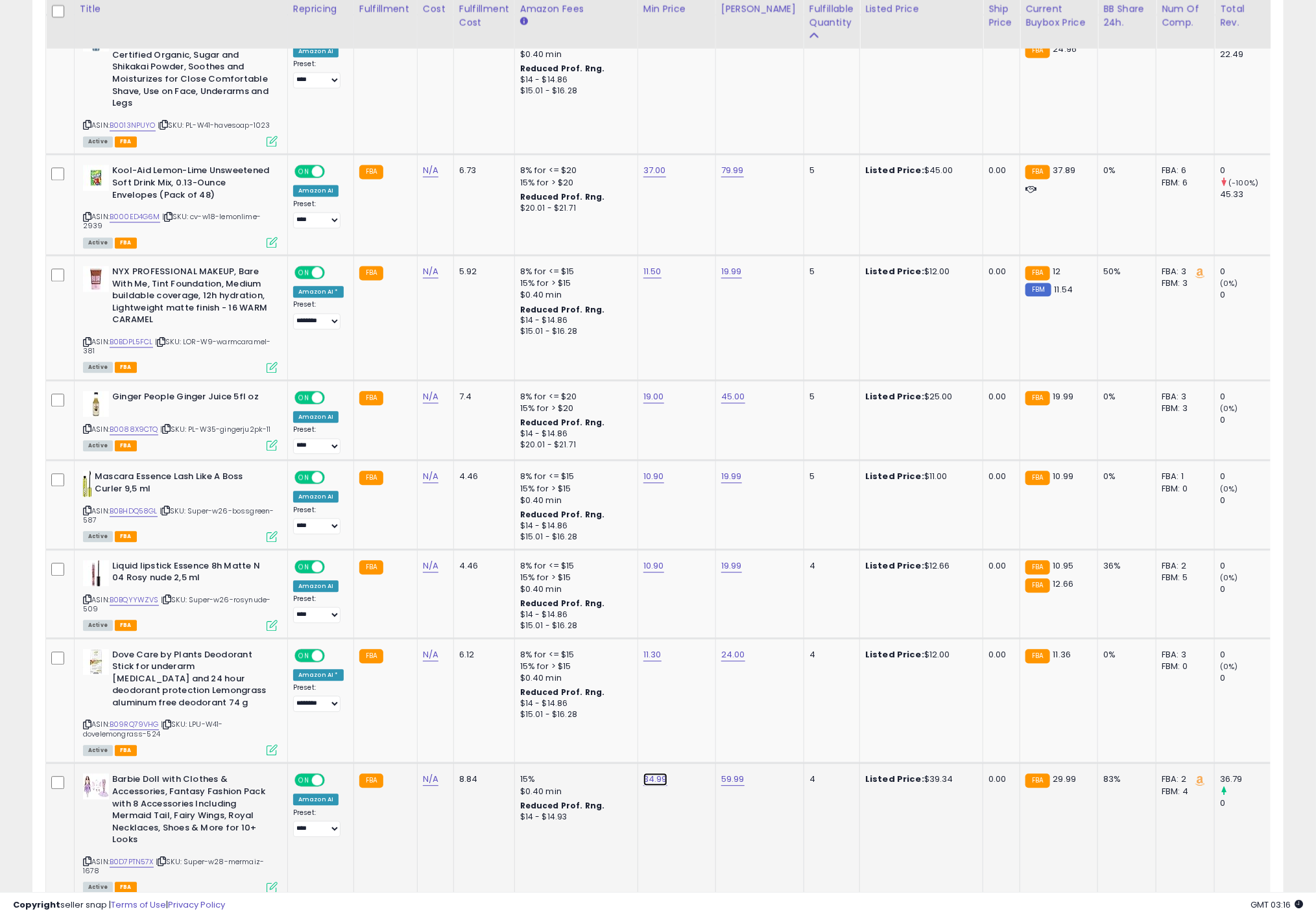
drag, startPoint x: 614, startPoint y: 728, endPoint x: 497, endPoint y: 722, distance: 117.2
click at [497, 722] on tbody "Old Spice Men's [MEDICAL_DATA] & Deodorant Grove with Citrus Peel, 73g ASIN: B0…" at bounding box center [977, 609] width 1863 height 2579
type input "*****"
click button "submit" at bounding box center [683, 723] width 22 height 20
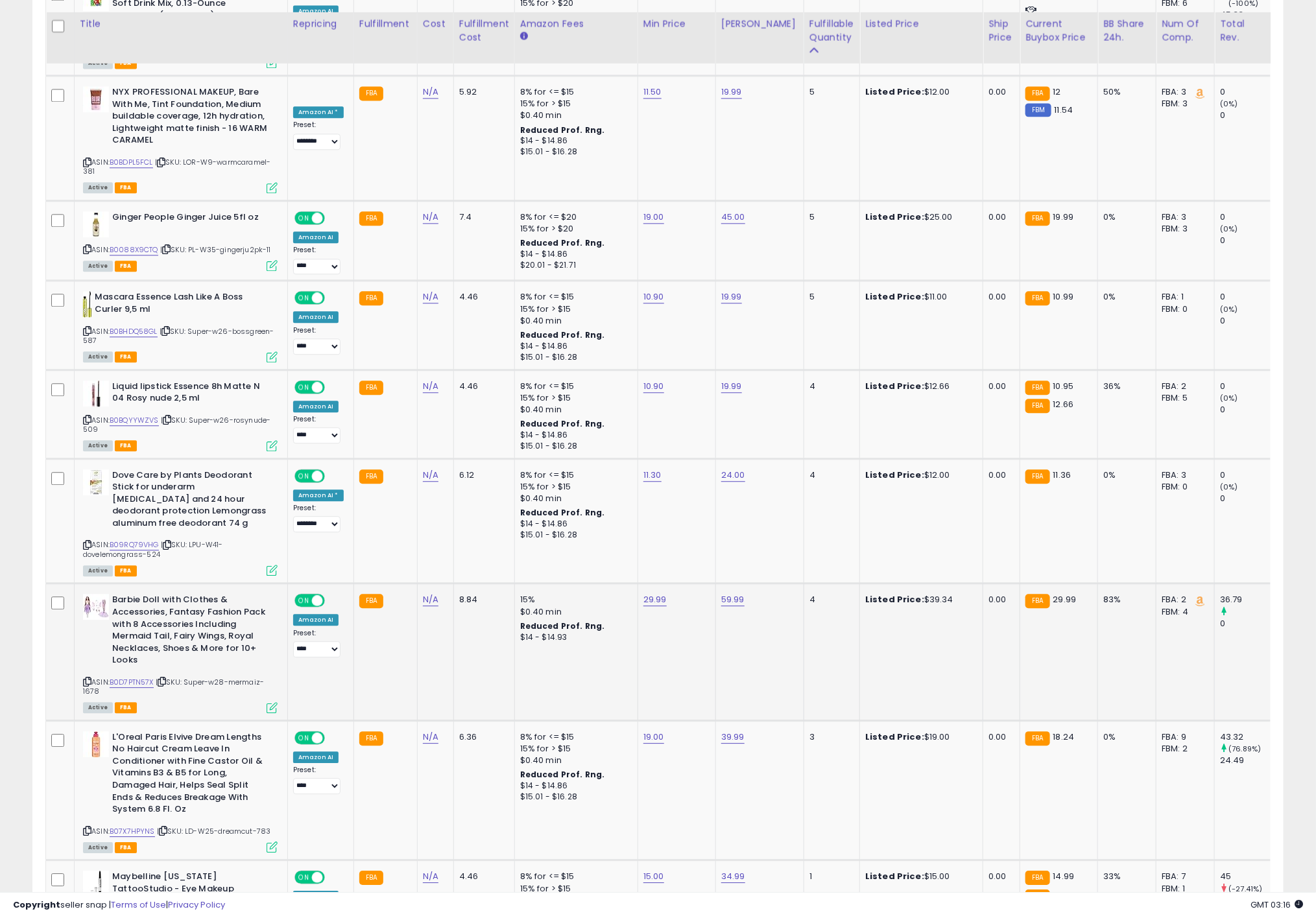
scroll to position [1556, 0]
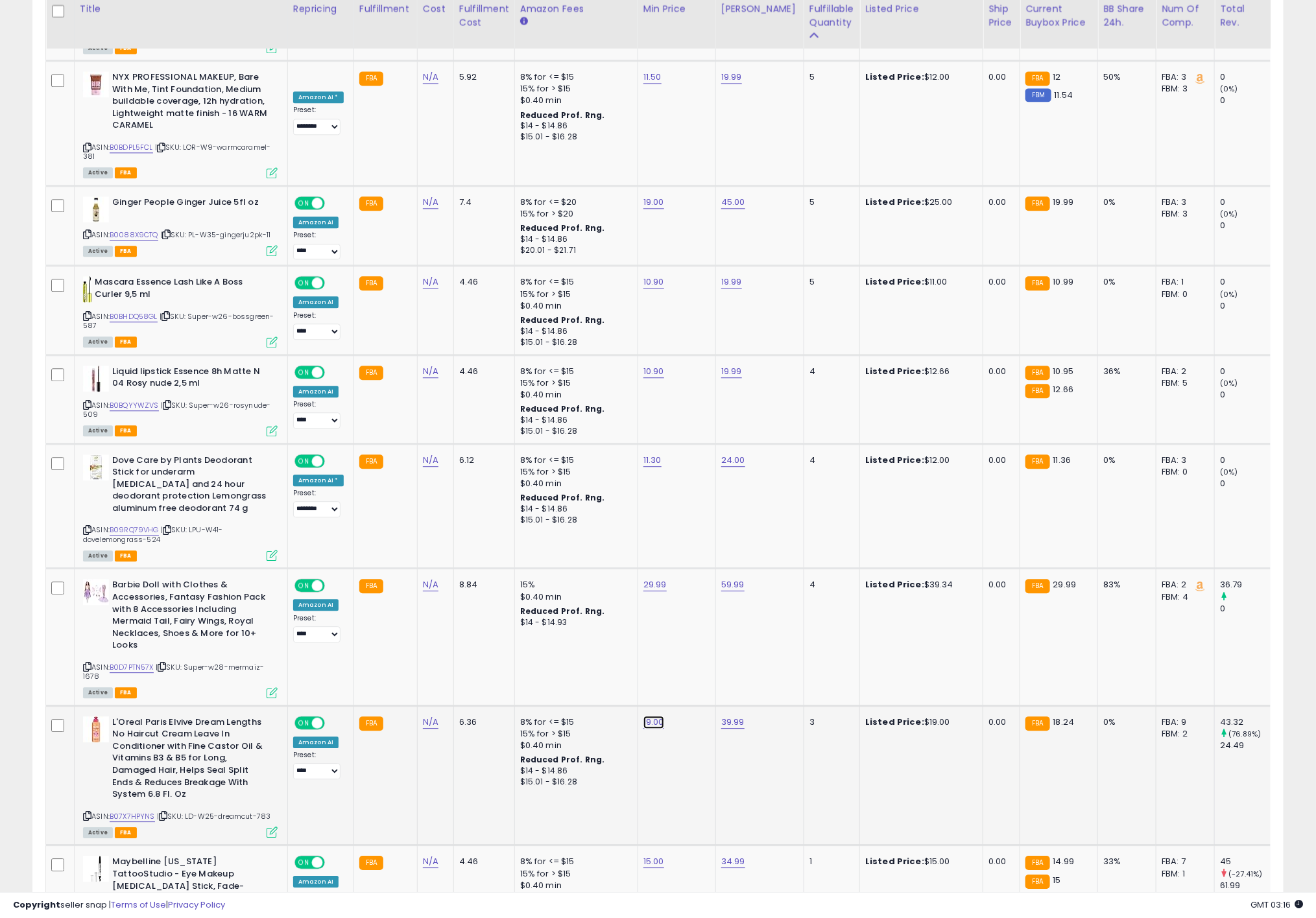
drag, startPoint x: 637, startPoint y: 668, endPoint x: 438, endPoint y: 669, distance: 199.0
click at [443, 668] on tbody "Old Spice Men's [MEDICAL_DATA] & Deodorant Grove with Citrus Peel, 73g ASIN: B0…" at bounding box center [977, 414] width 1863 height 2579
type input "*****"
click button "submit" at bounding box center [683, 665] width 22 height 20
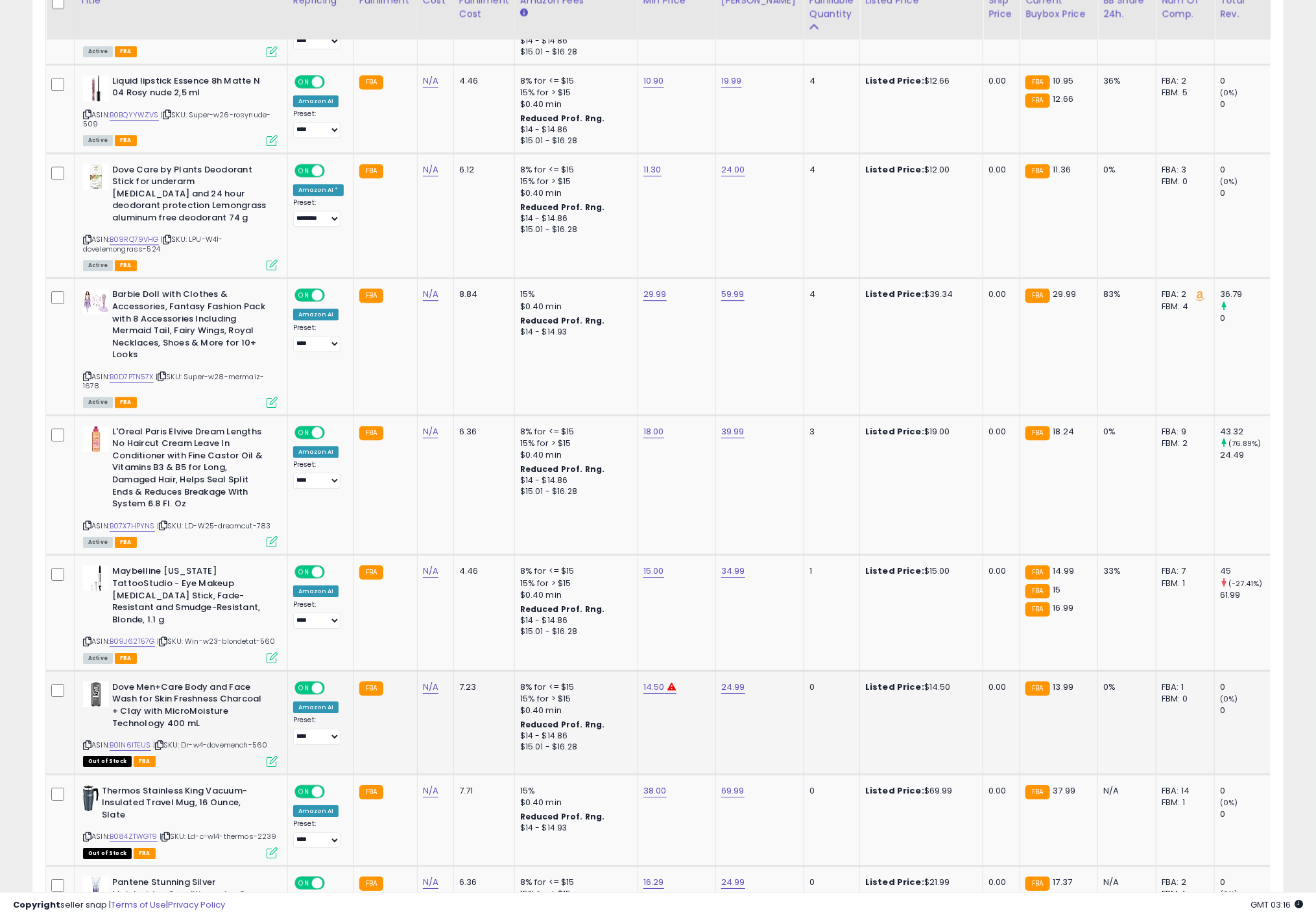
scroll to position [1848, 0]
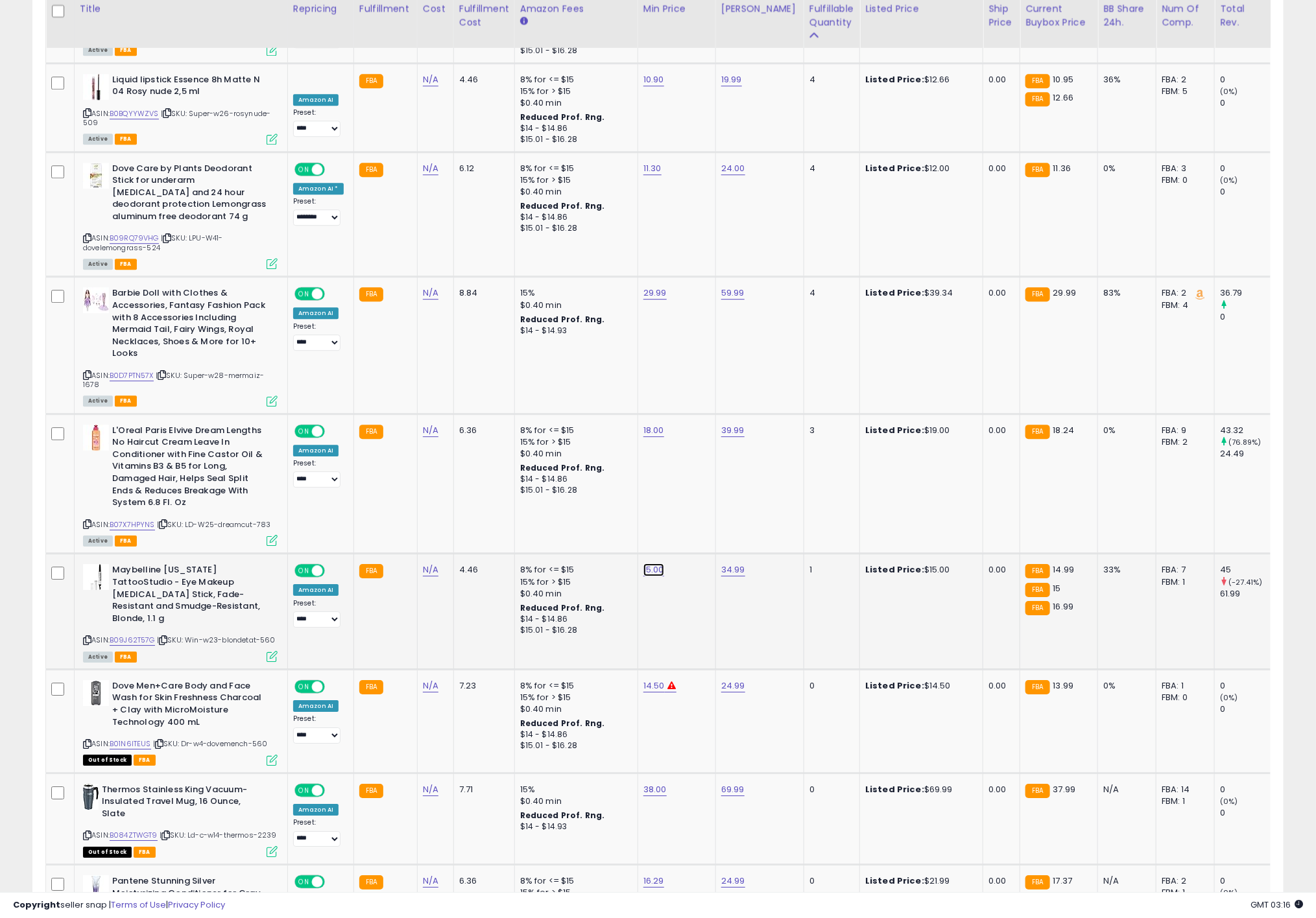
drag, startPoint x: 604, startPoint y: 519, endPoint x: 485, endPoint y: 520, distance: 119.0
click at [487, 520] on tbody "Old Spice Men's [MEDICAL_DATA] & Deodorant Grove with Citrus Peel, 73g ASIN: B0…" at bounding box center [977, 122] width 1863 height 2579
type input "*****"
click button "submit" at bounding box center [683, 512] width 22 height 20
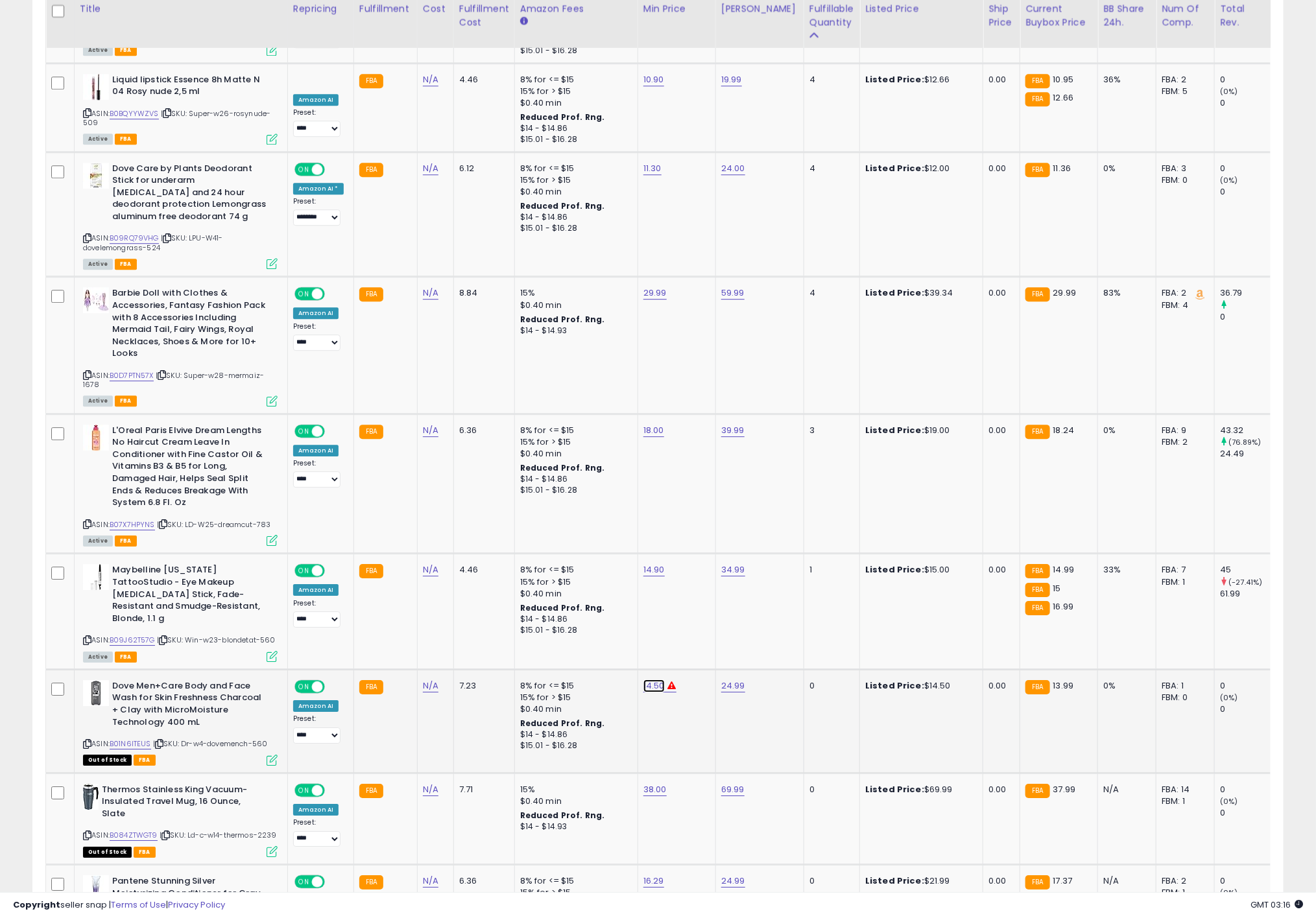
drag, startPoint x: 615, startPoint y: 630, endPoint x: 475, endPoint y: 626, distance: 140.1
click at [500, 630] on tbody "Old Spice Men's [MEDICAL_DATA] & Deodorant Grove with Citrus Peel, 73g ASIN: B0…" at bounding box center [977, 122] width 1863 height 2579
type input "*"
click at [719, 635] on button "button" at bounding box center [709, 626] width 22 height 20
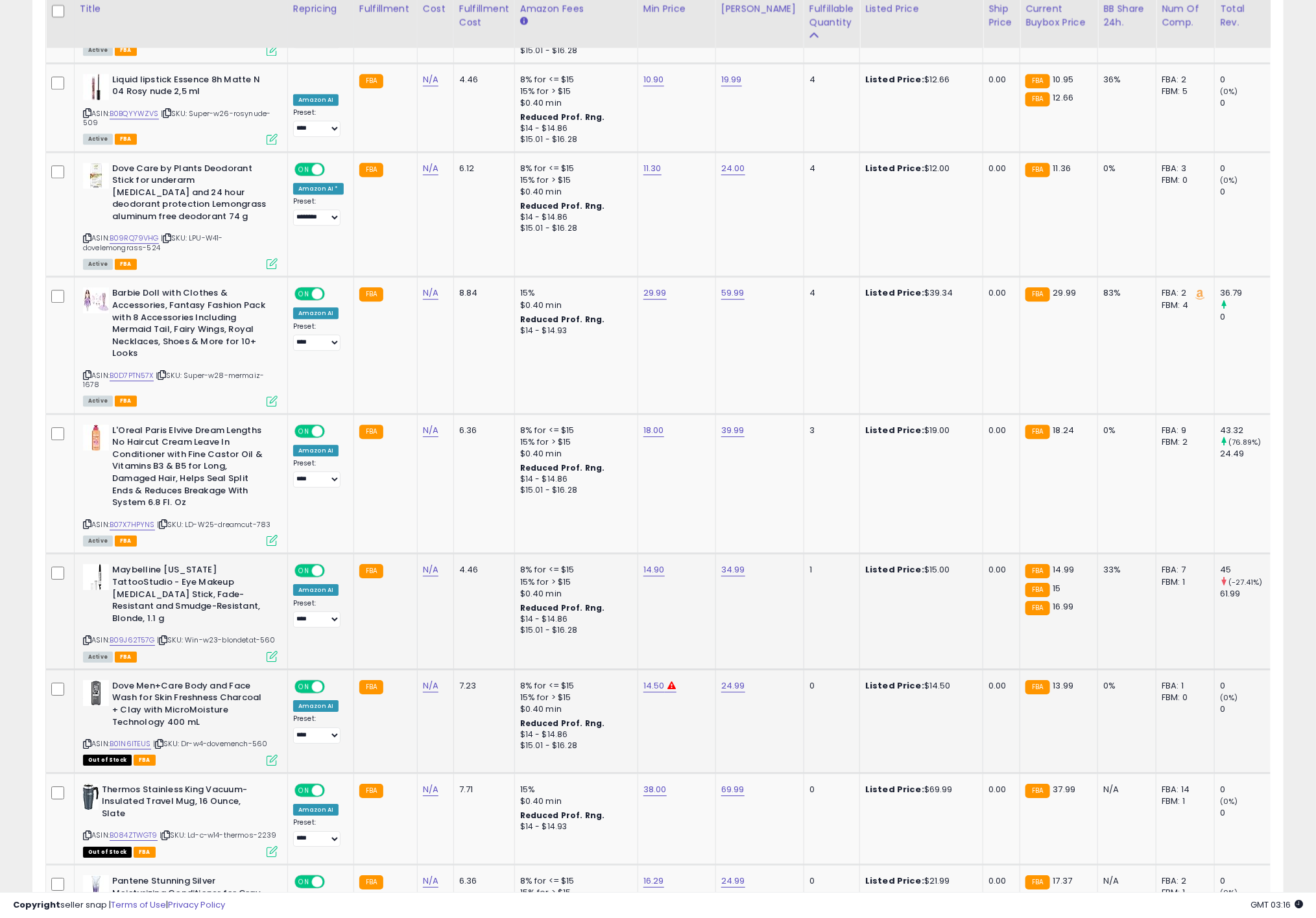
click at [740, 633] on td "34.99" at bounding box center [760, 612] width 88 height 116
